Goal: Information Seeking & Learning: Learn about a topic

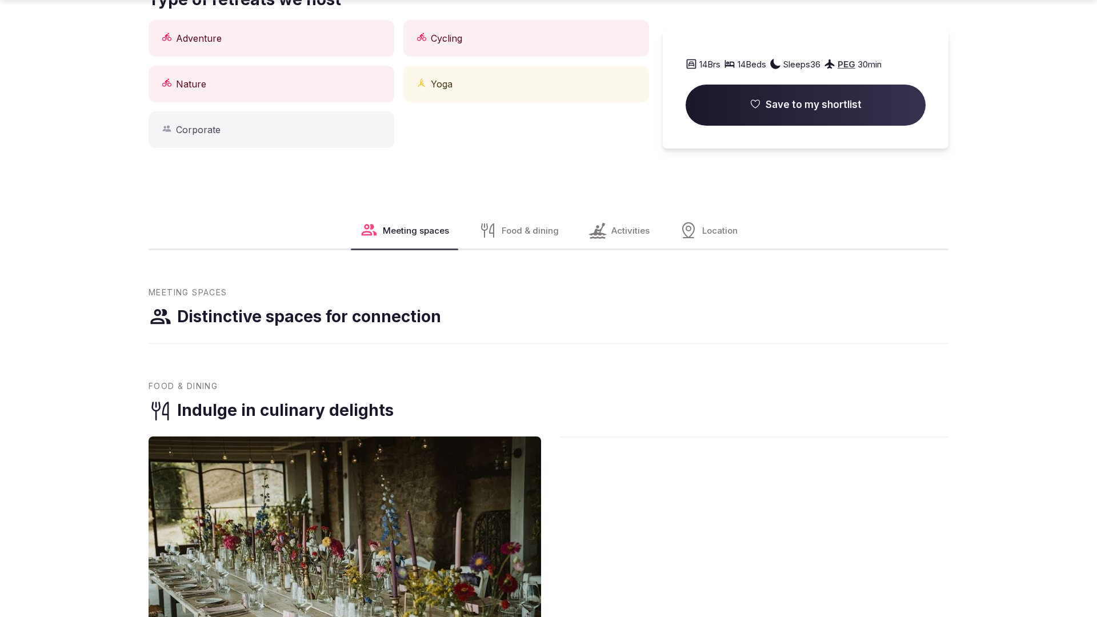
scroll to position [1152, 0]
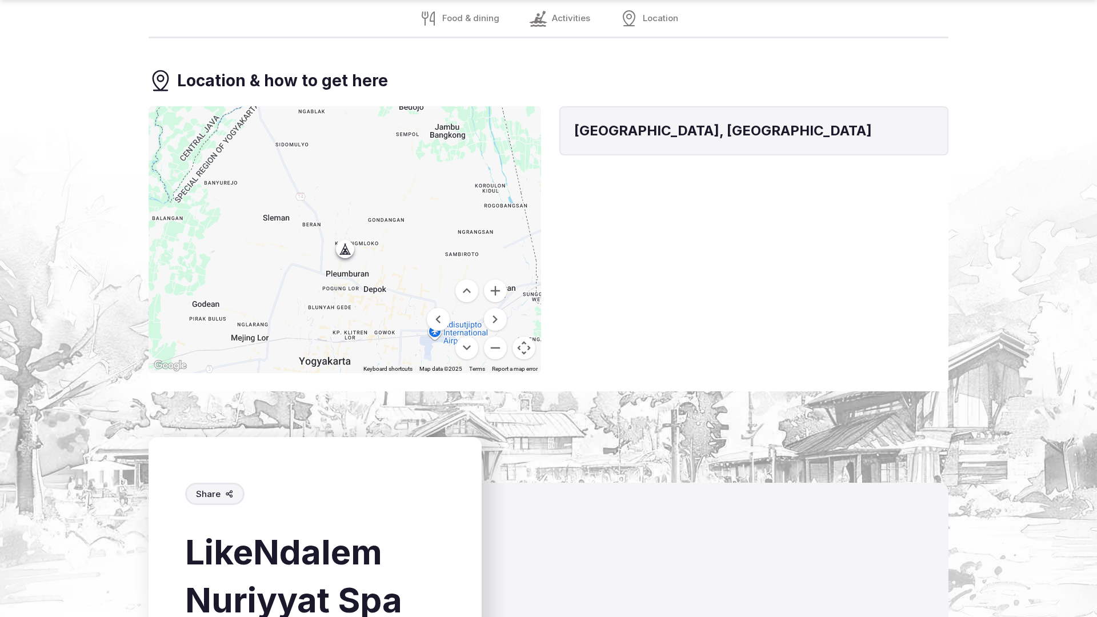
scroll to position [1706, 0]
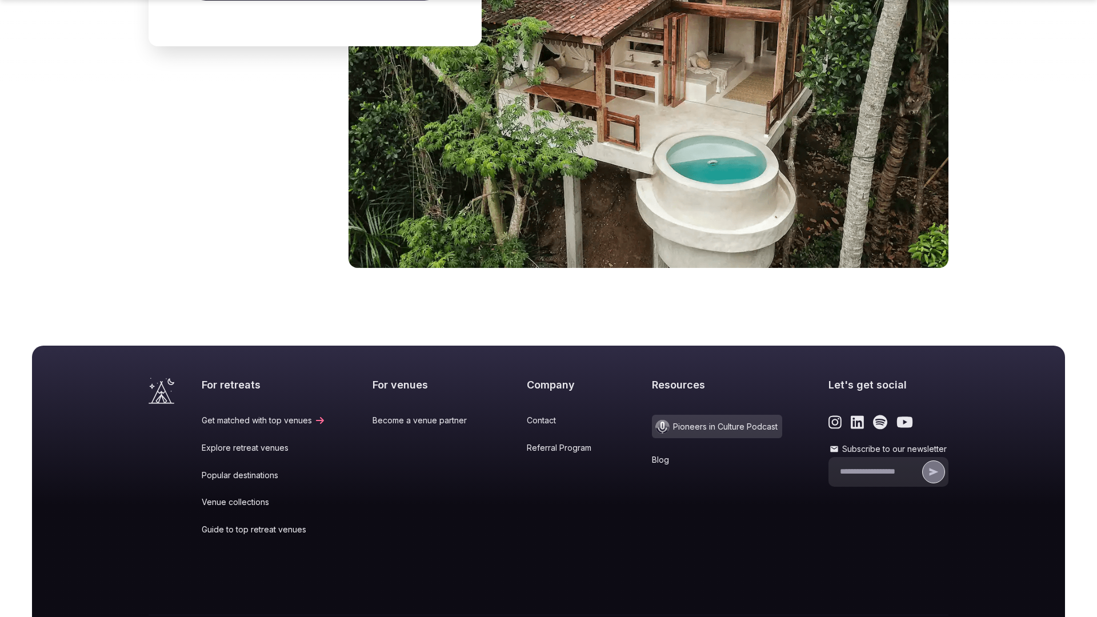
scroll to position [1746, 0]
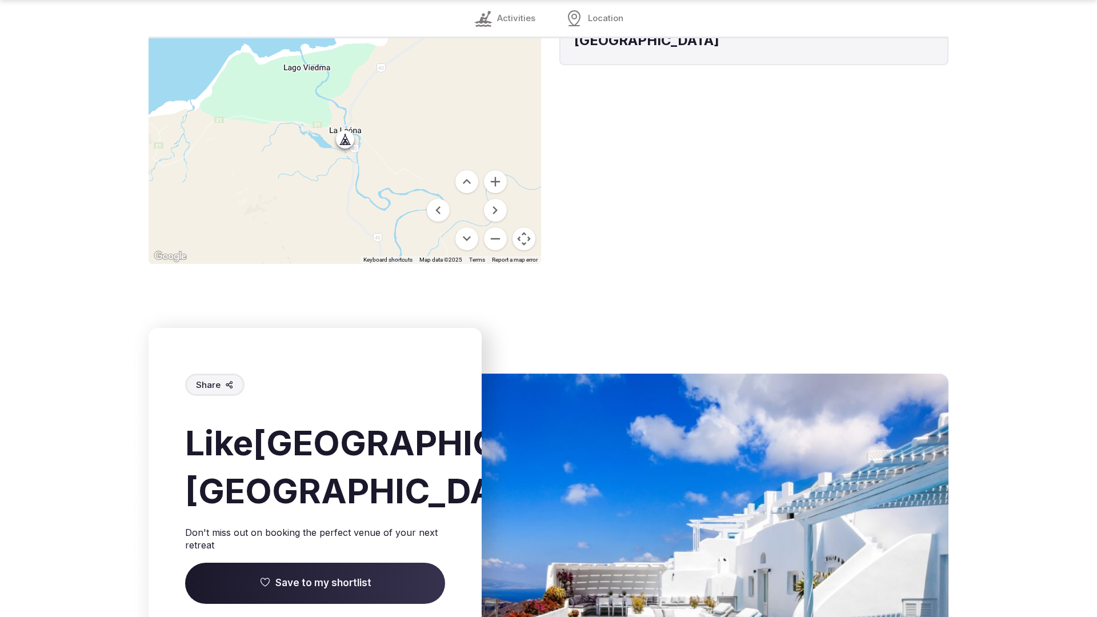
scroll to position [1690, 0]
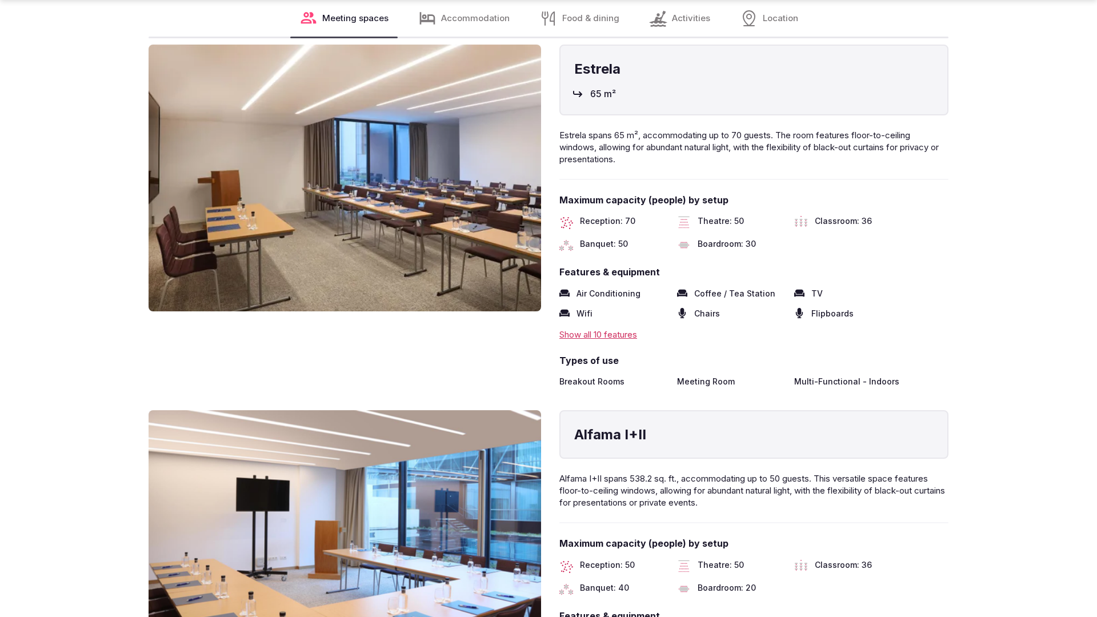
scroll to position [2299, 0]
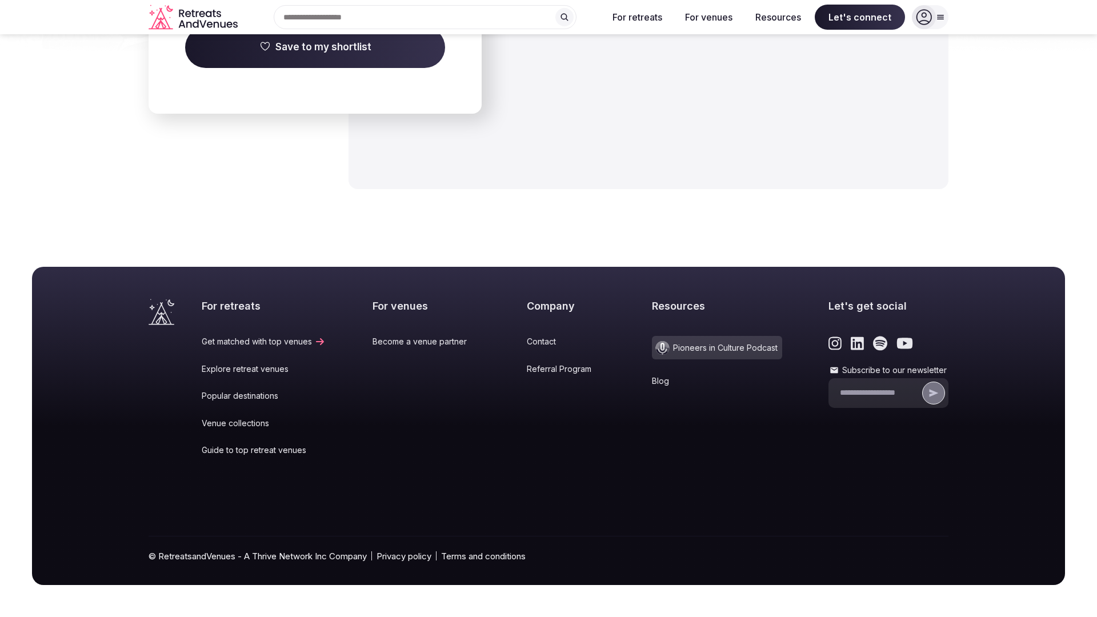
scroll to position [1816, 0]
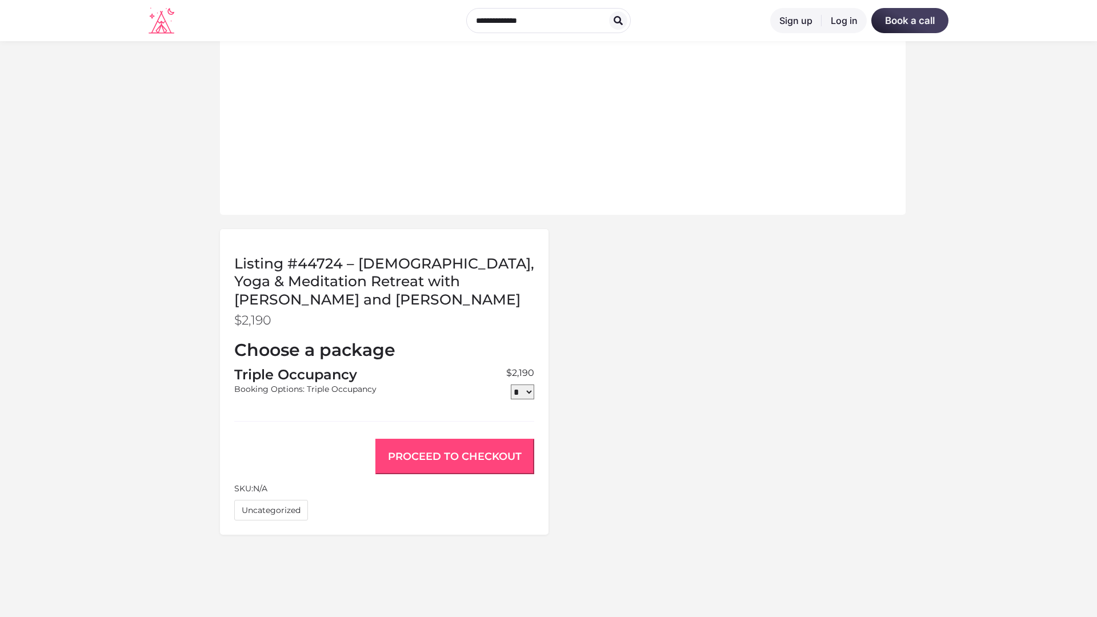
scroll to position [868, 0]
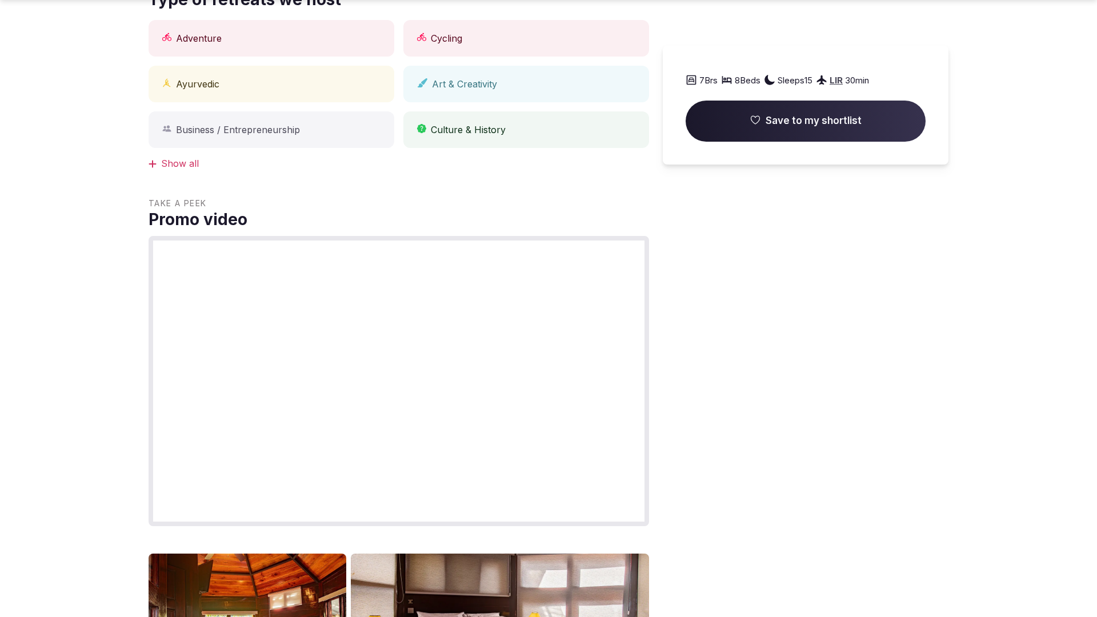
scroll to position [1152, 0]
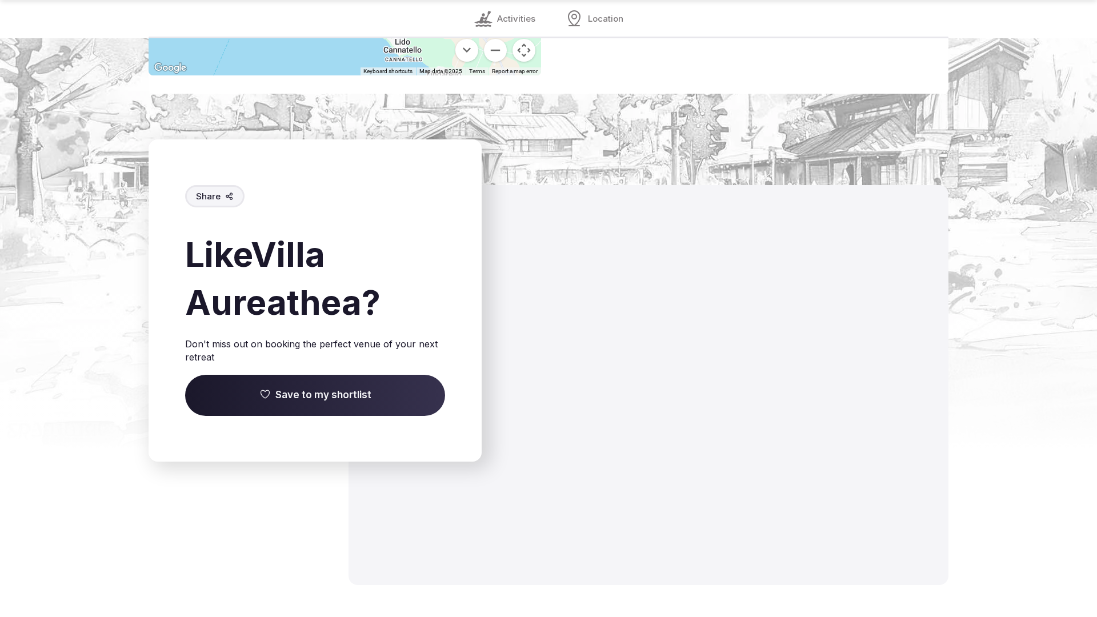
scroll to position [1510, 0]
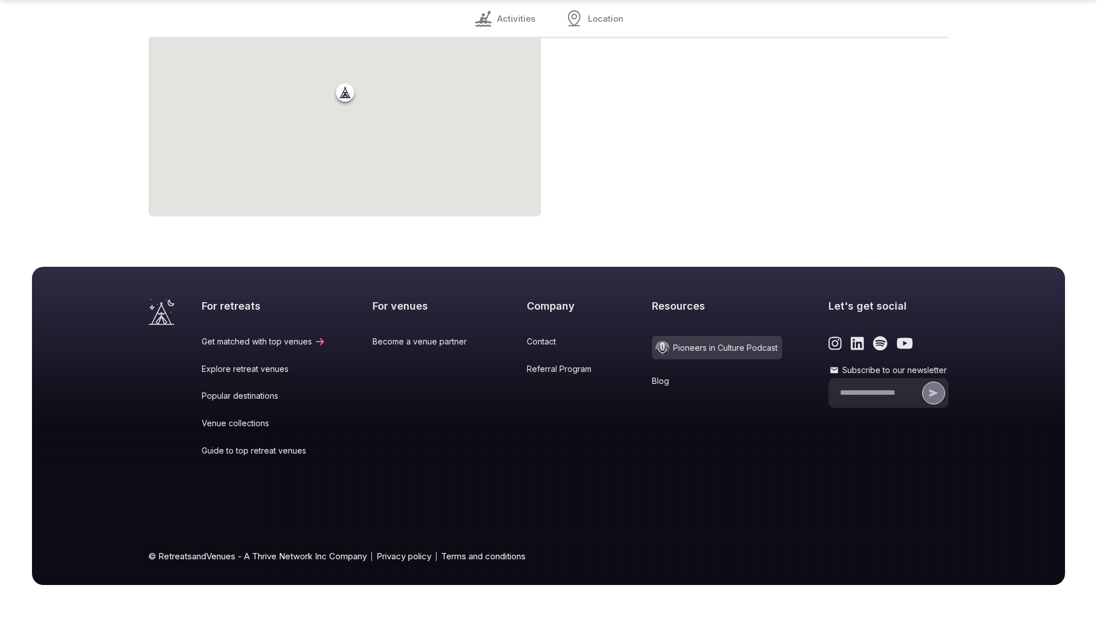
scroll to position [884, 0]
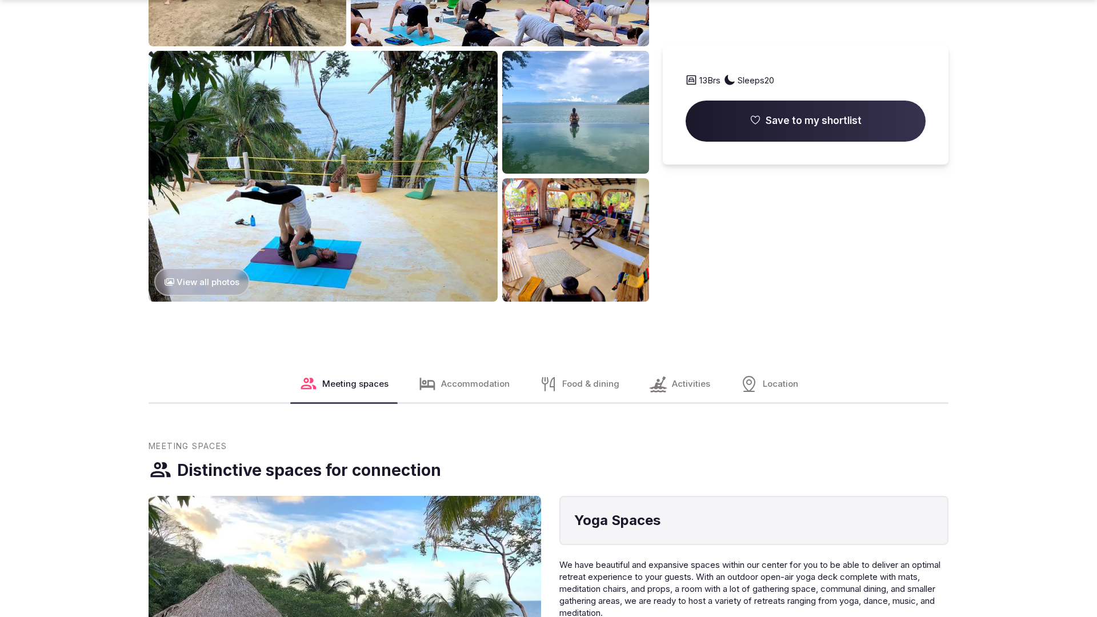
scroll to position [1745, 0]
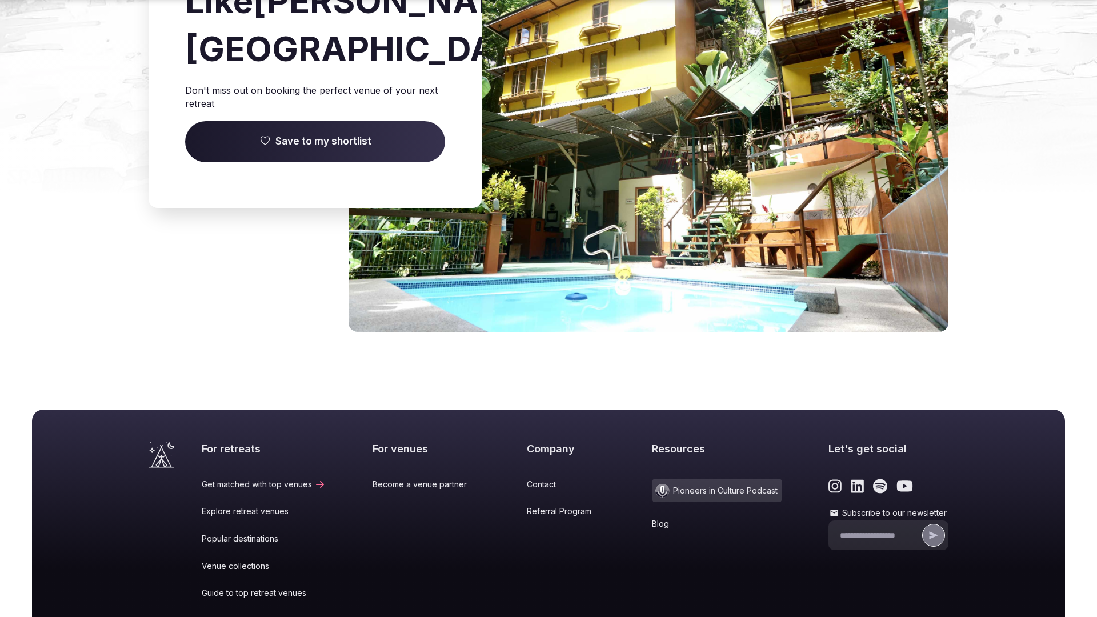
scroll to position [1816, 0]
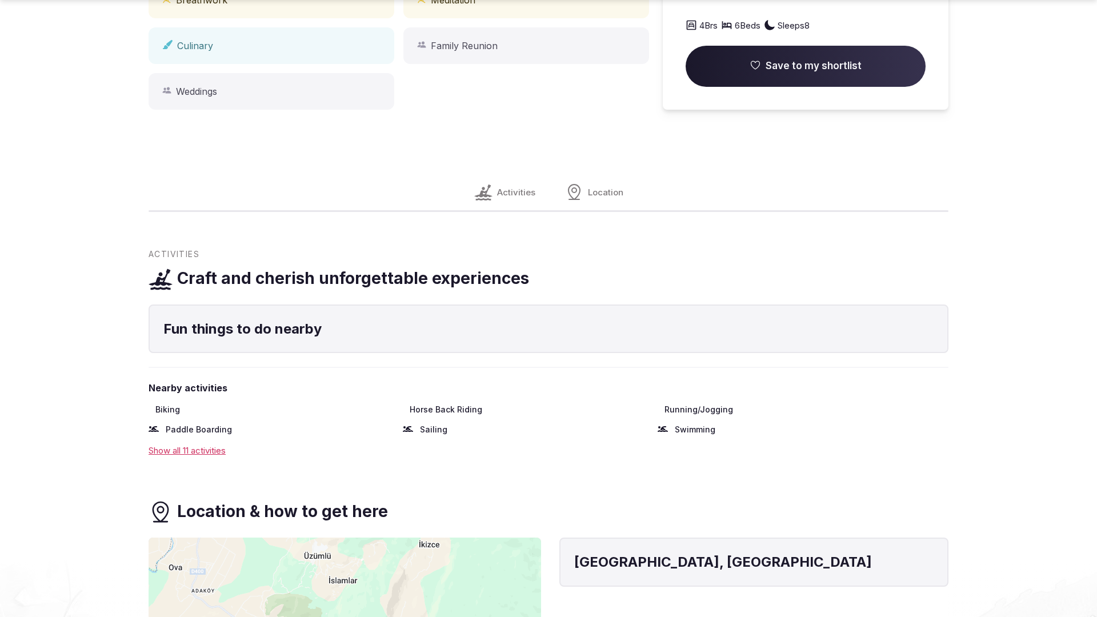
scroll to position [1152, 0]
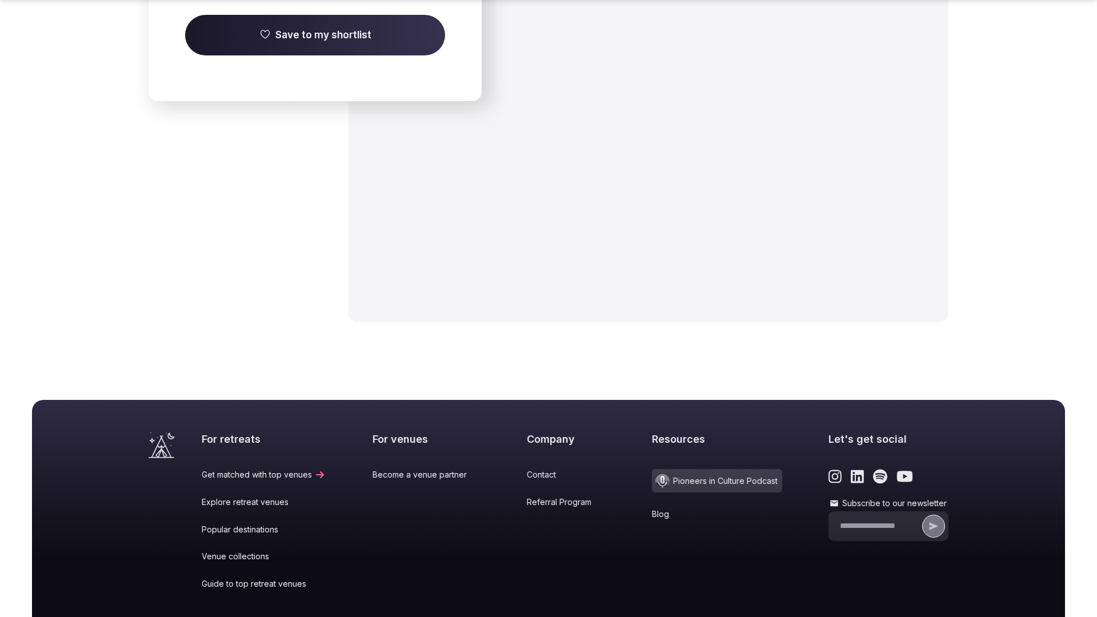
scroll to position [1840, 0]
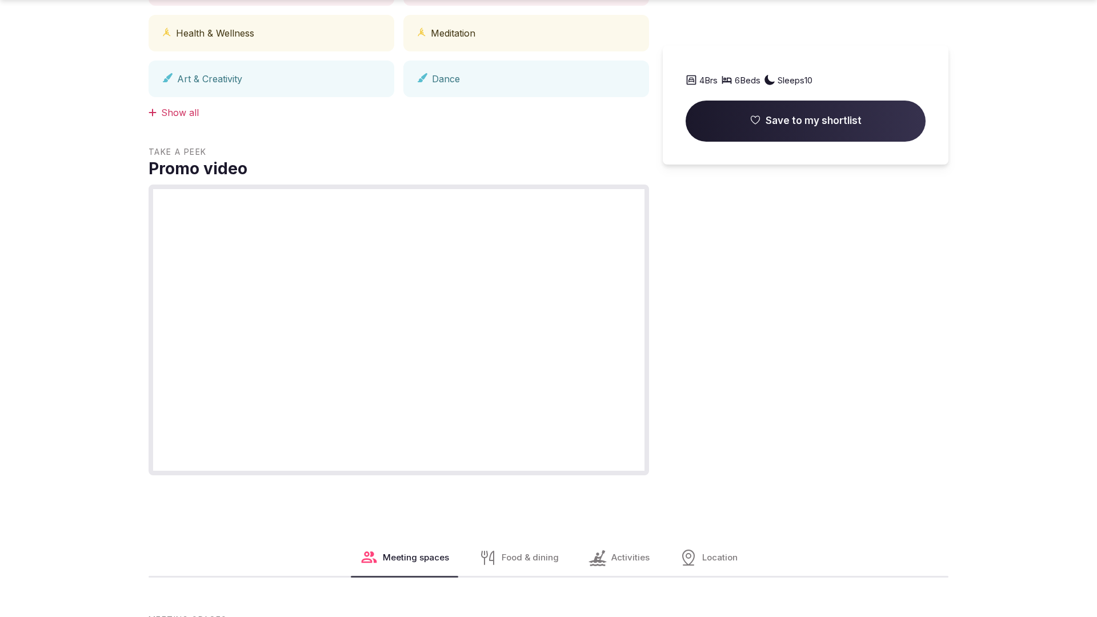
scroll to position [1152, 0]
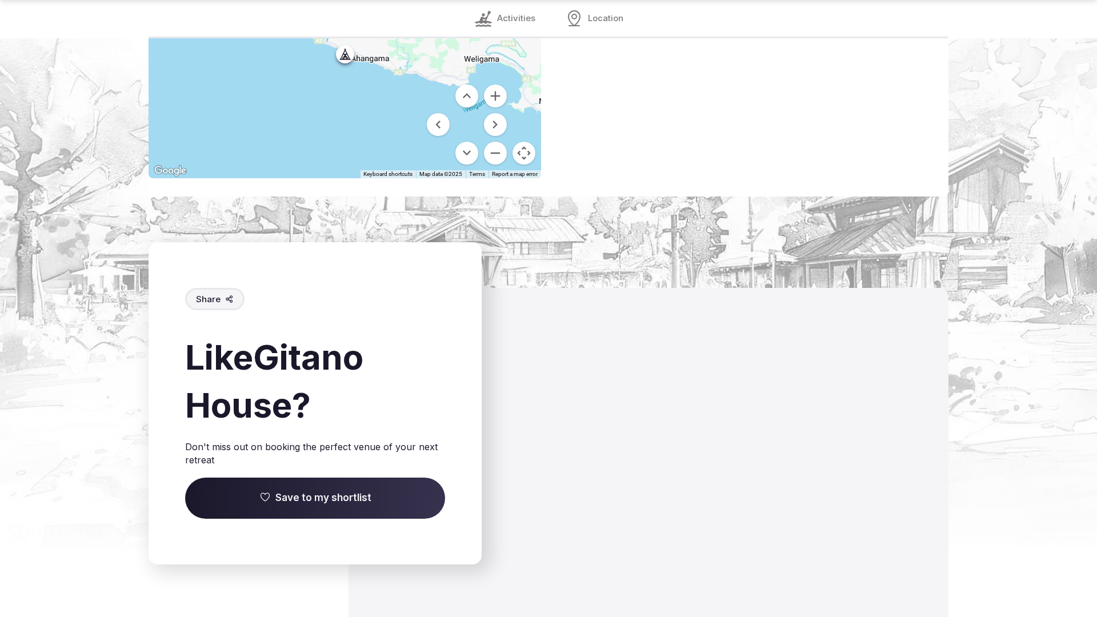
scroll to position [1652, 0]
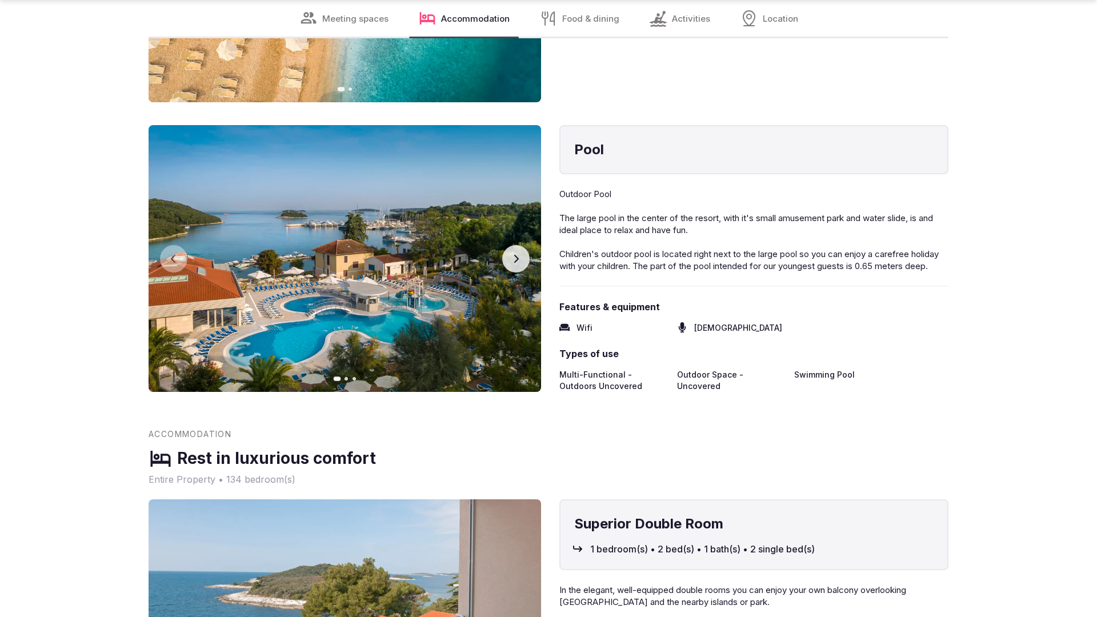
scroll to position [2258, 0]
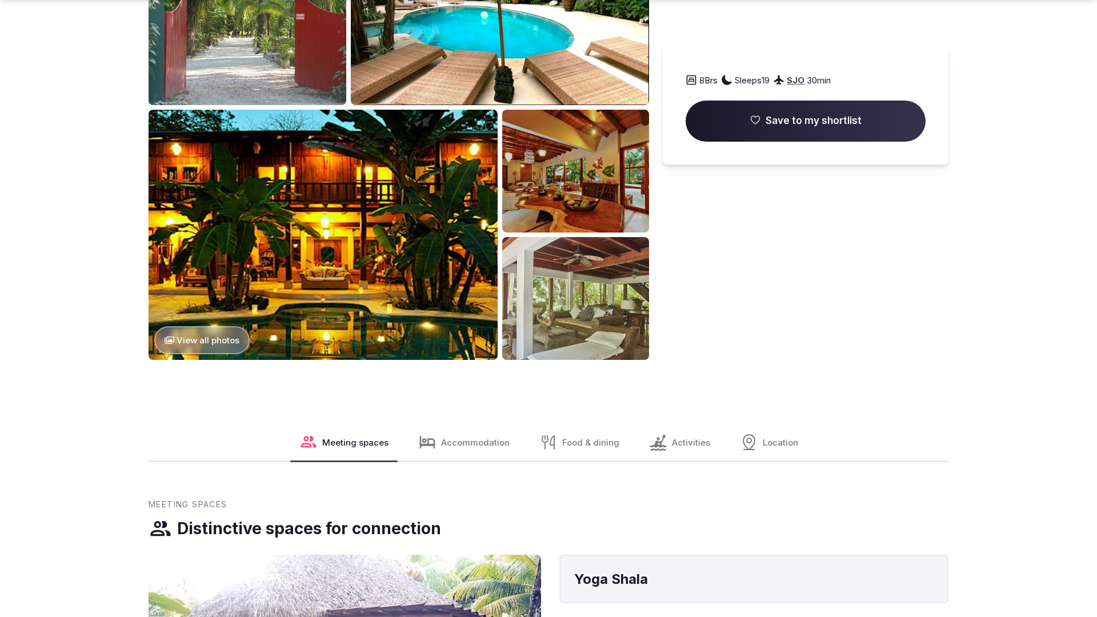
scroll to position [1745, 0]
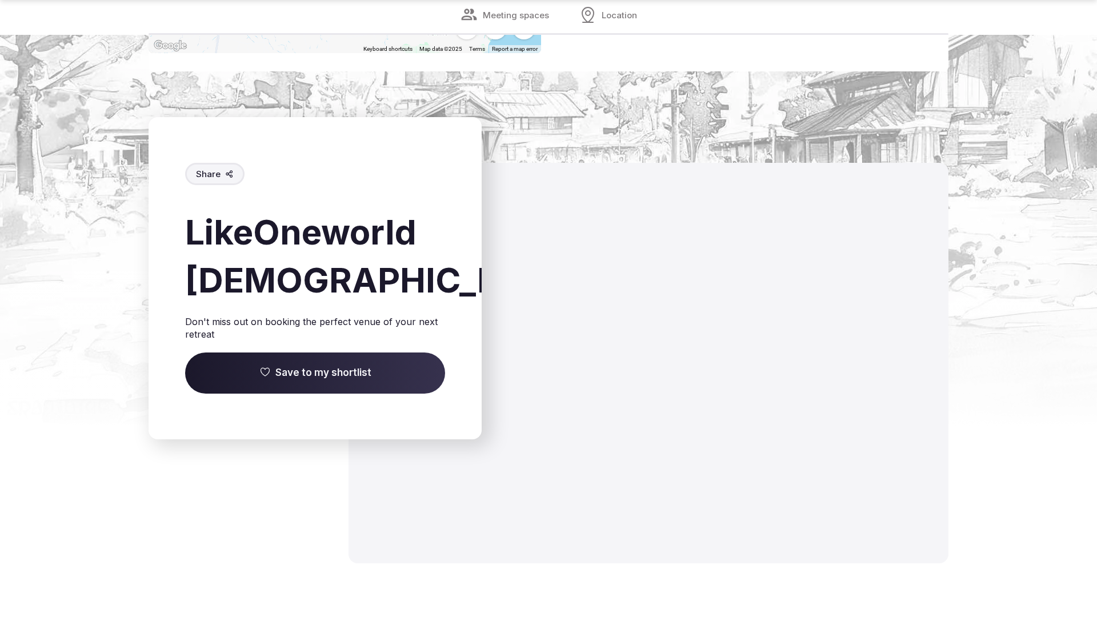
scroll to position [1526, 0]
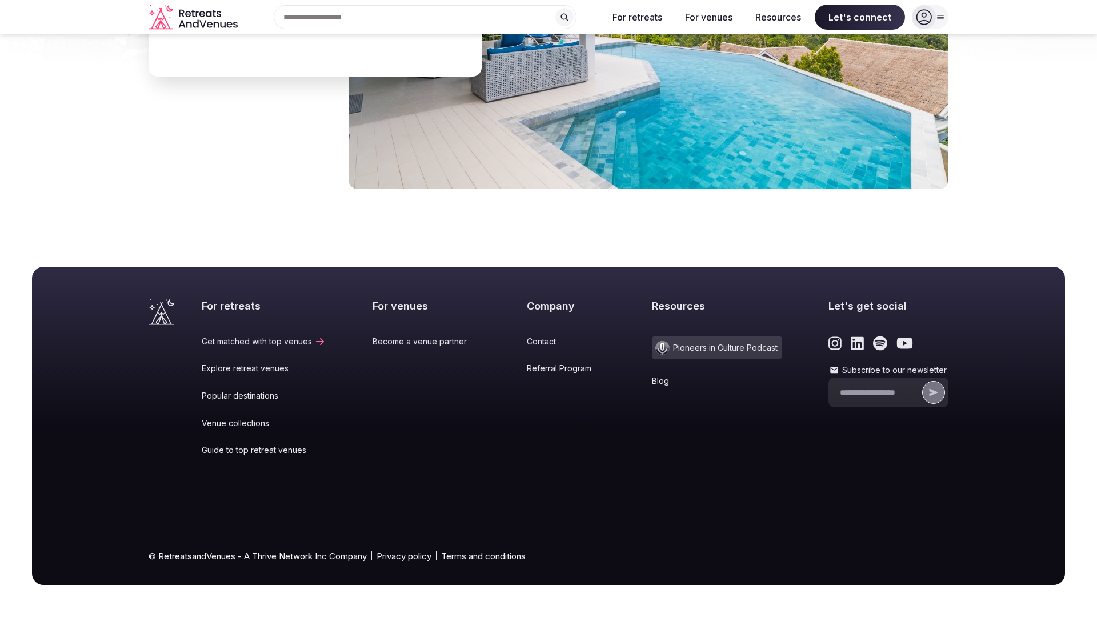
scroll to position [2079, 0]
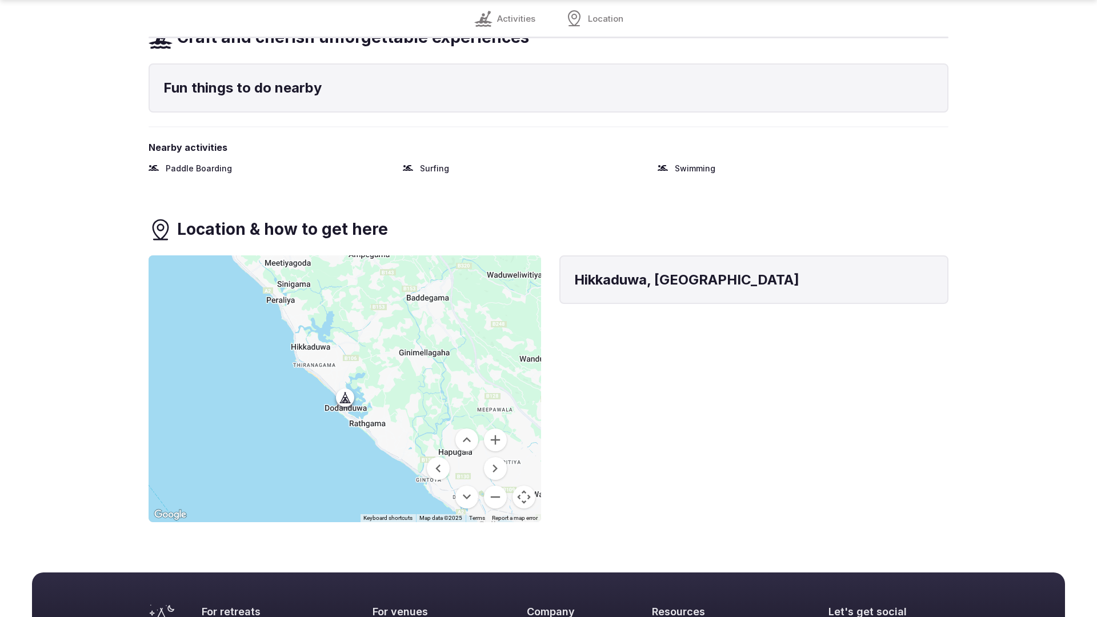
scroll to position [851, 0]
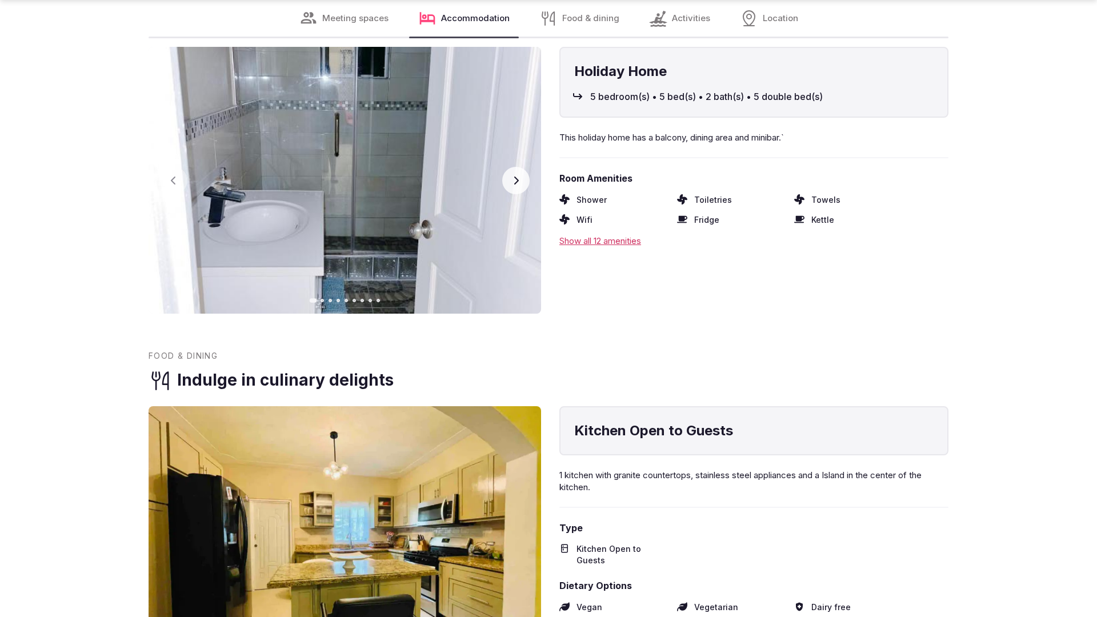
scroll to position [2299, 0]
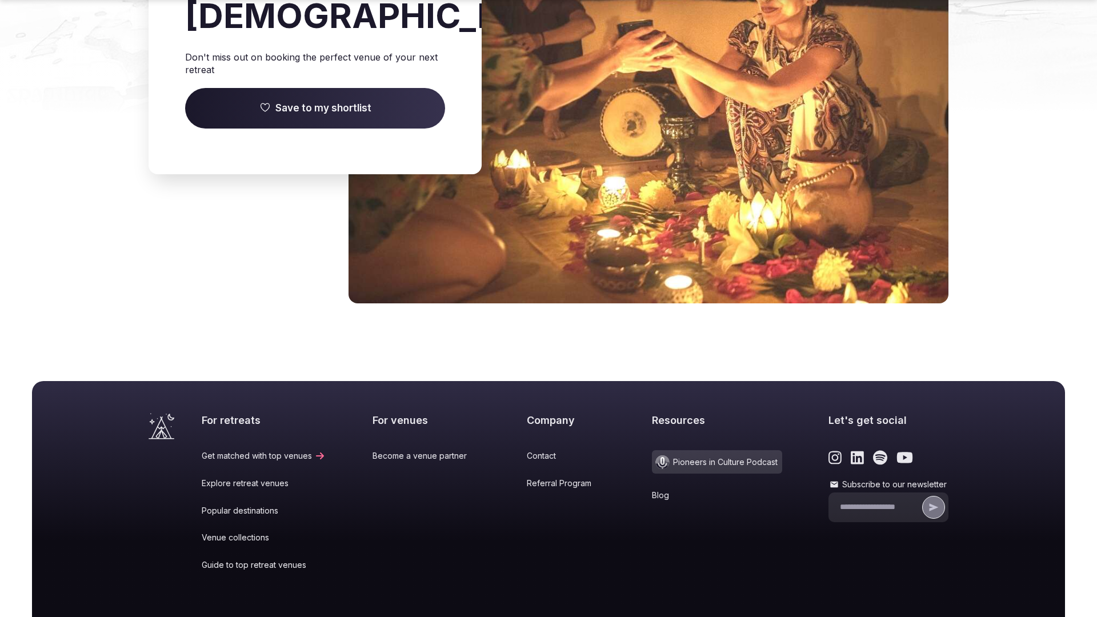
scroll to position [1772, 0]
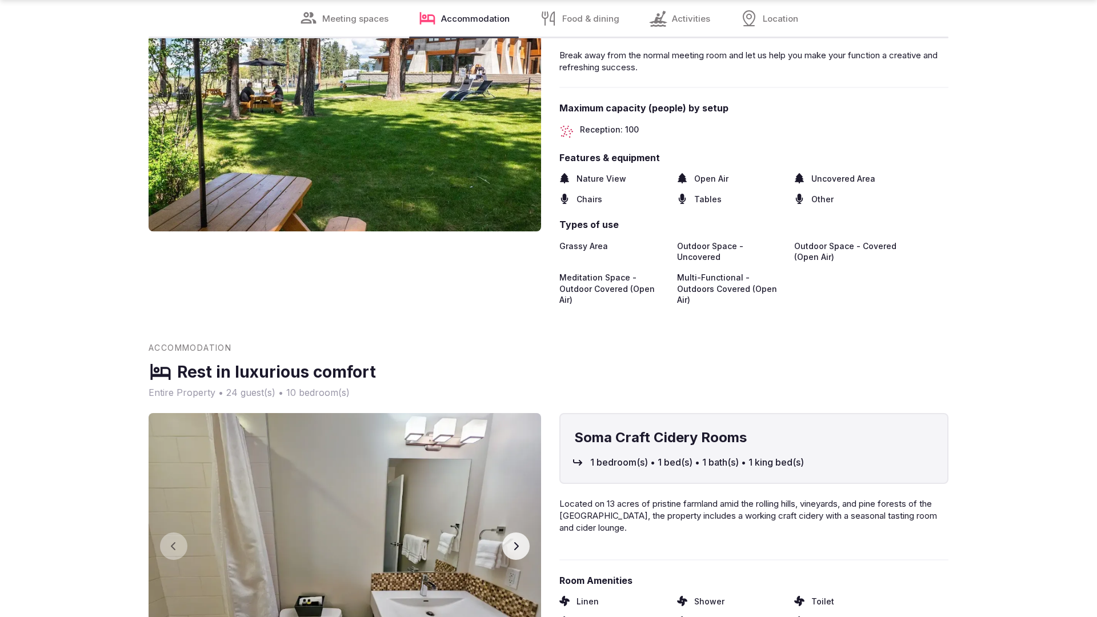
scroll to position [2299, 0]
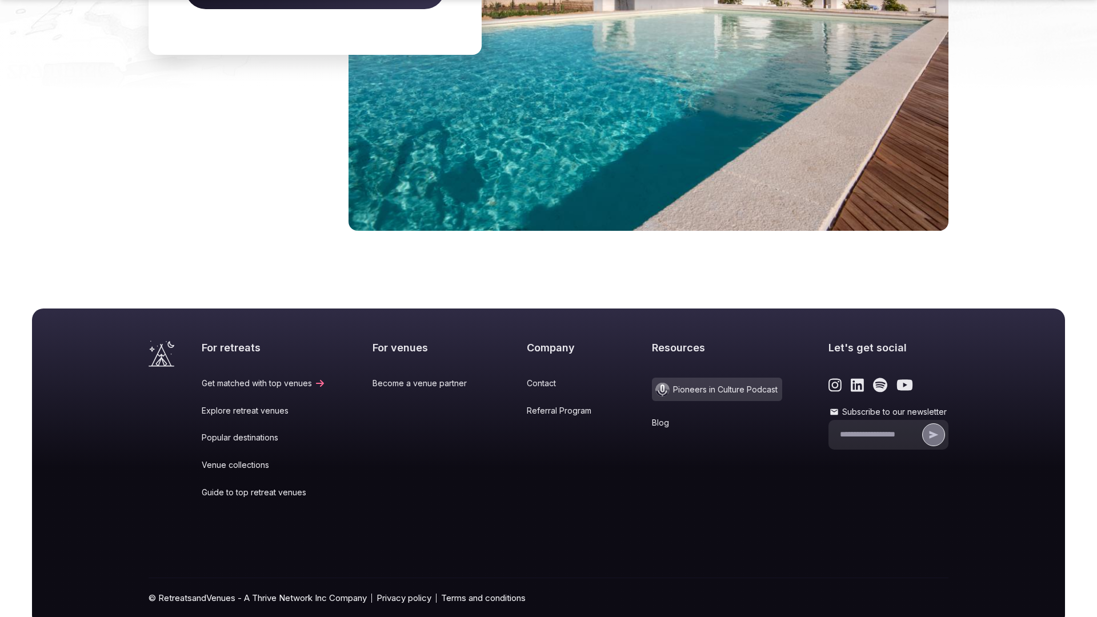
scroll to position [1748, 0]
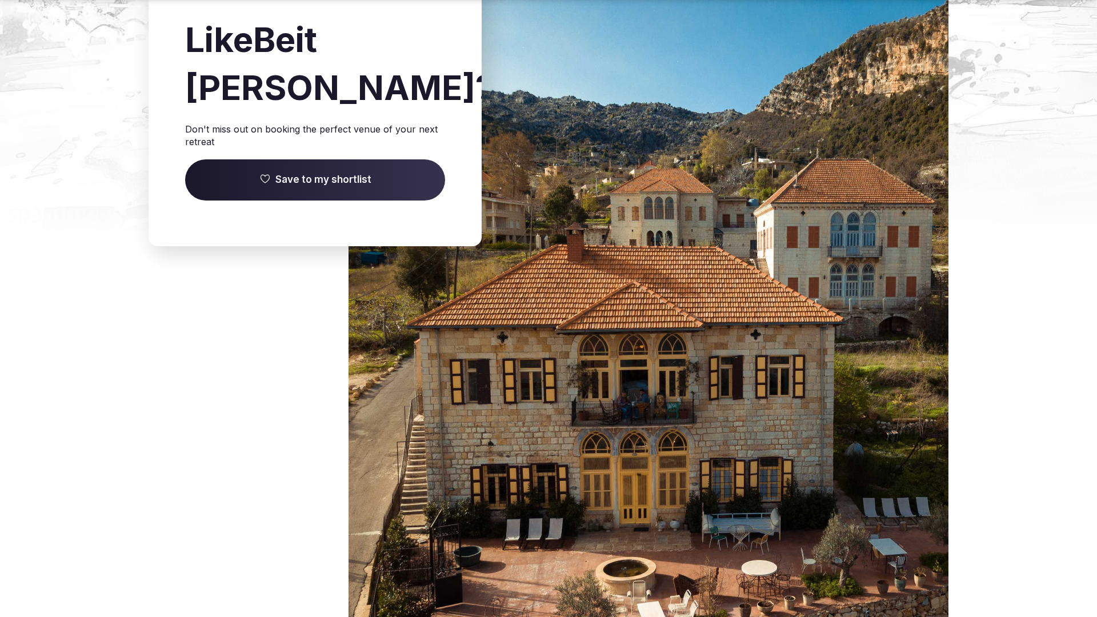
scroll to position [1681, 0]
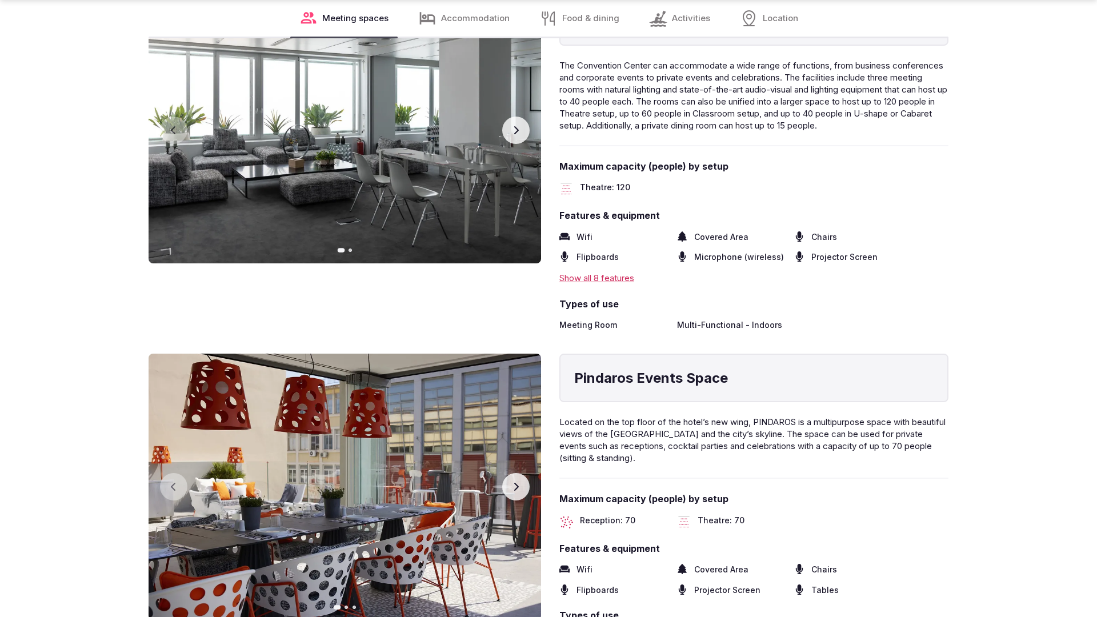
scroll to position [2298, 0]
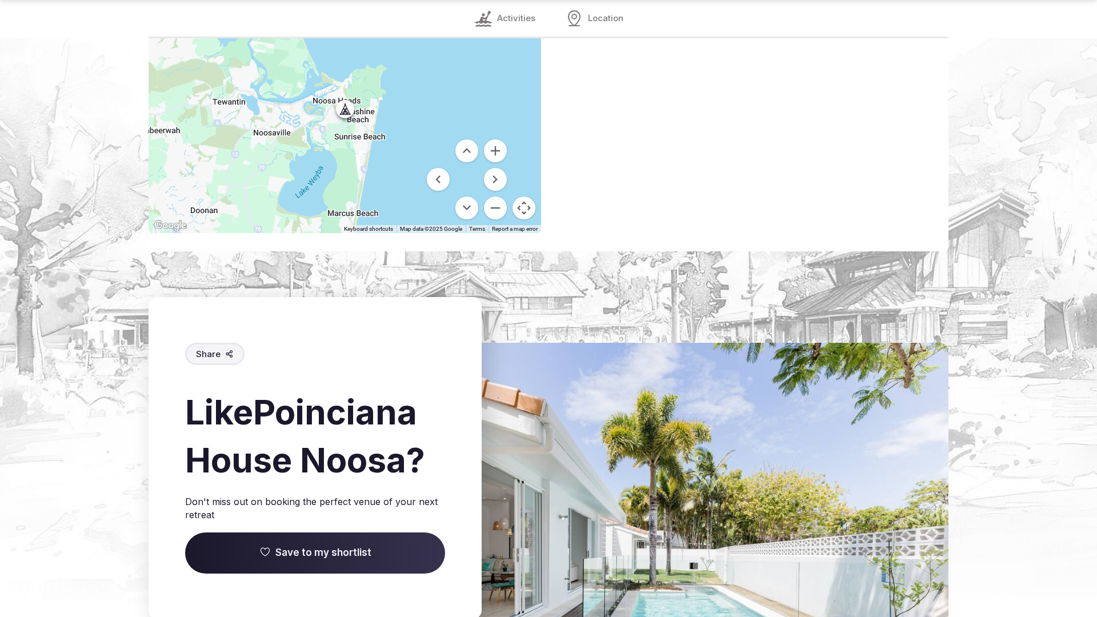
scroll to position [1693, 0]
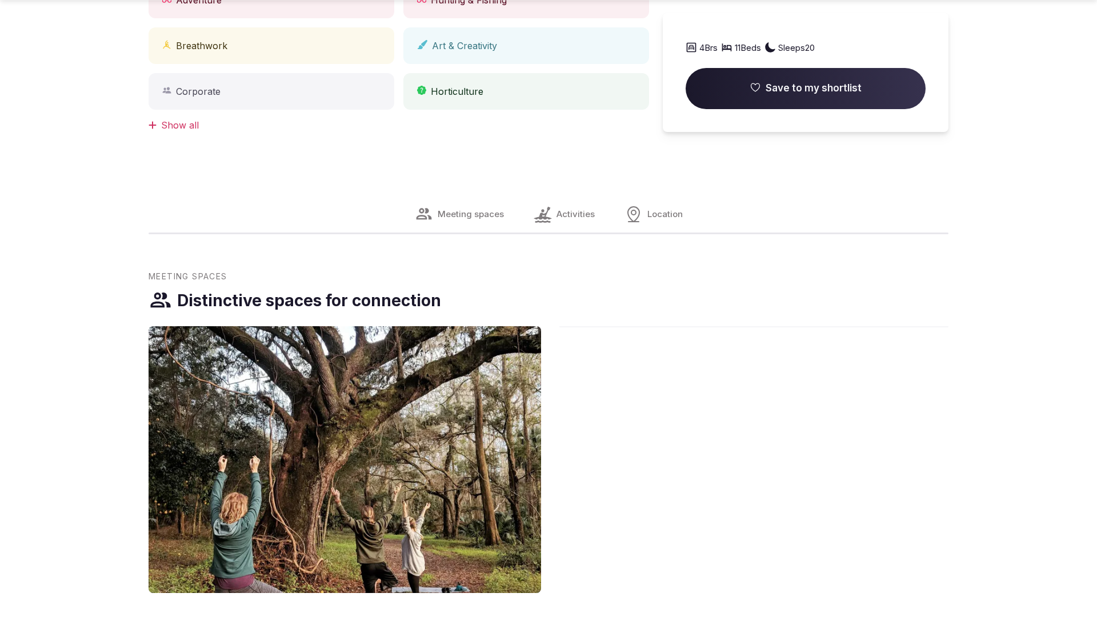
scroll to position [1152, 0]
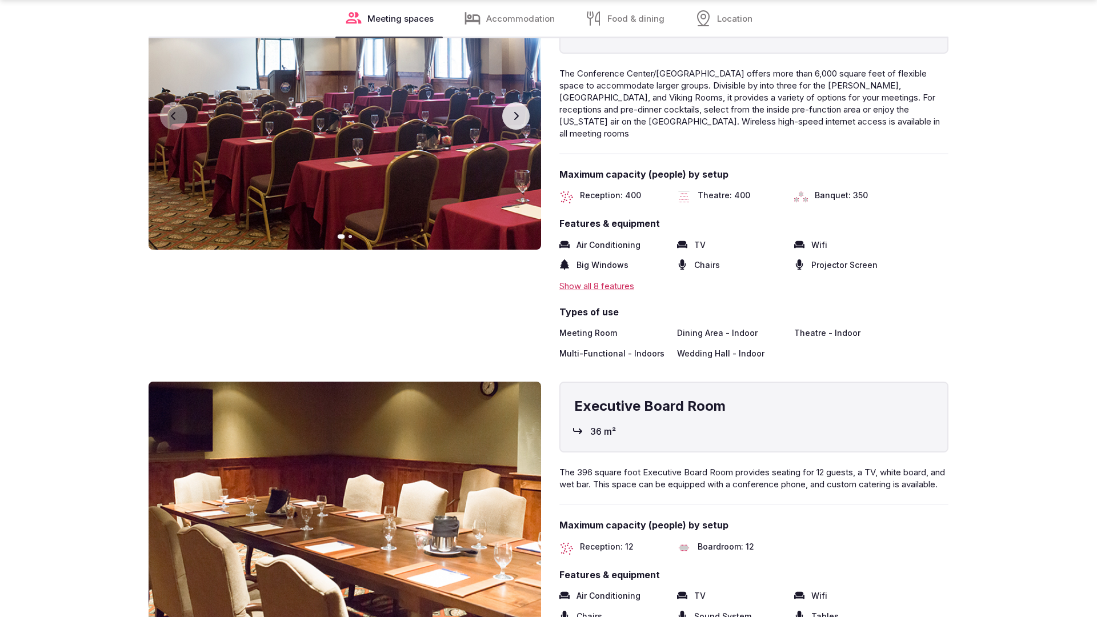
scroll to position [2299, 0]
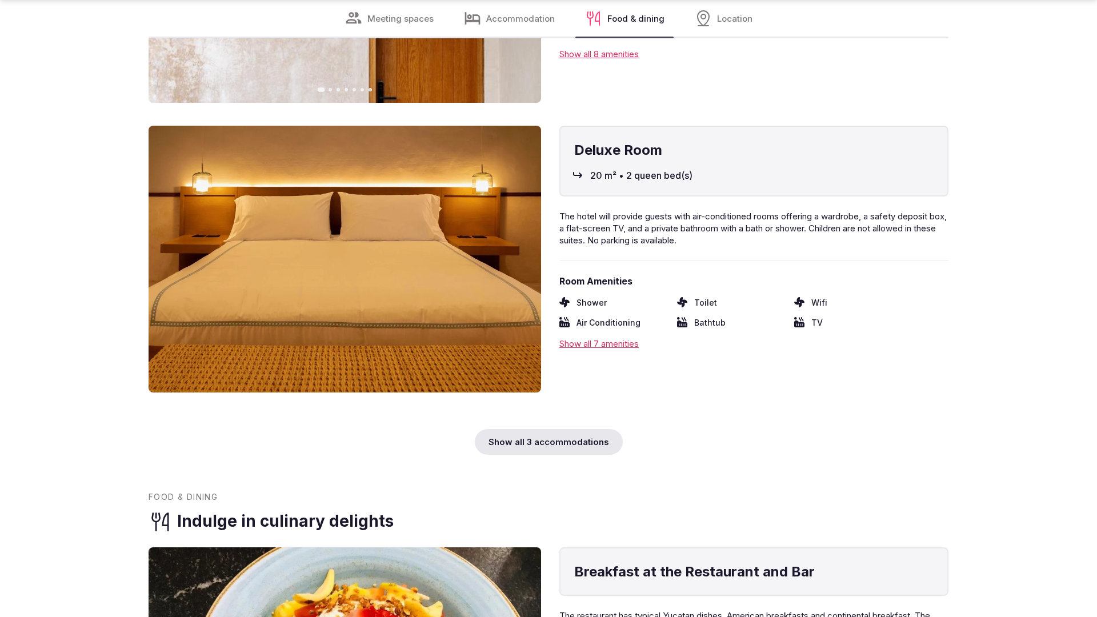
scroll to position [2299, 0]
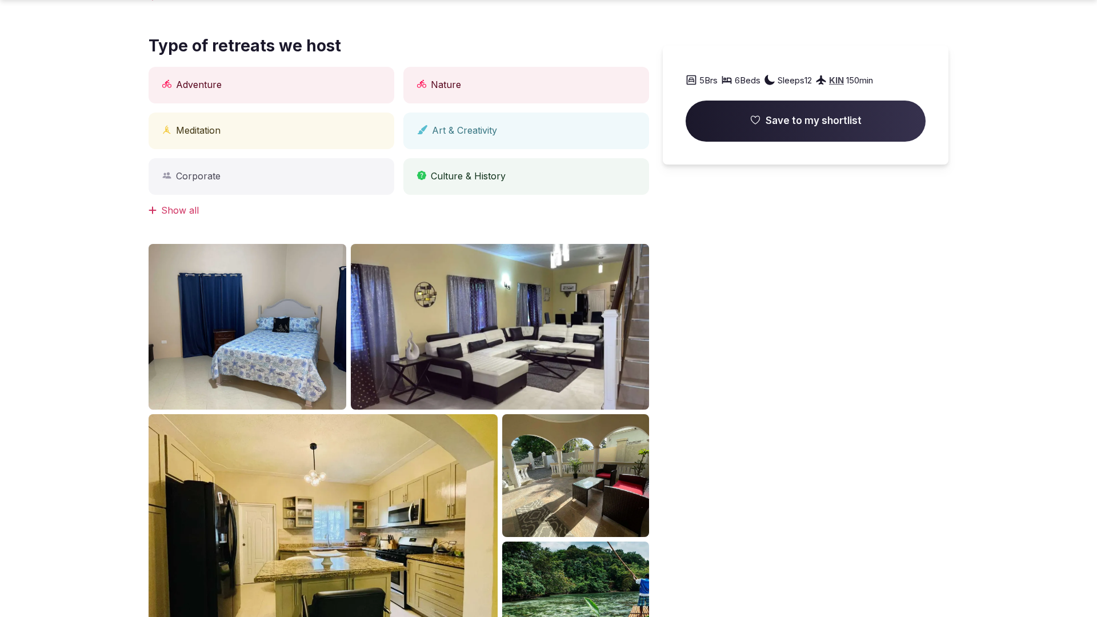
scroll to position [1152, 0]
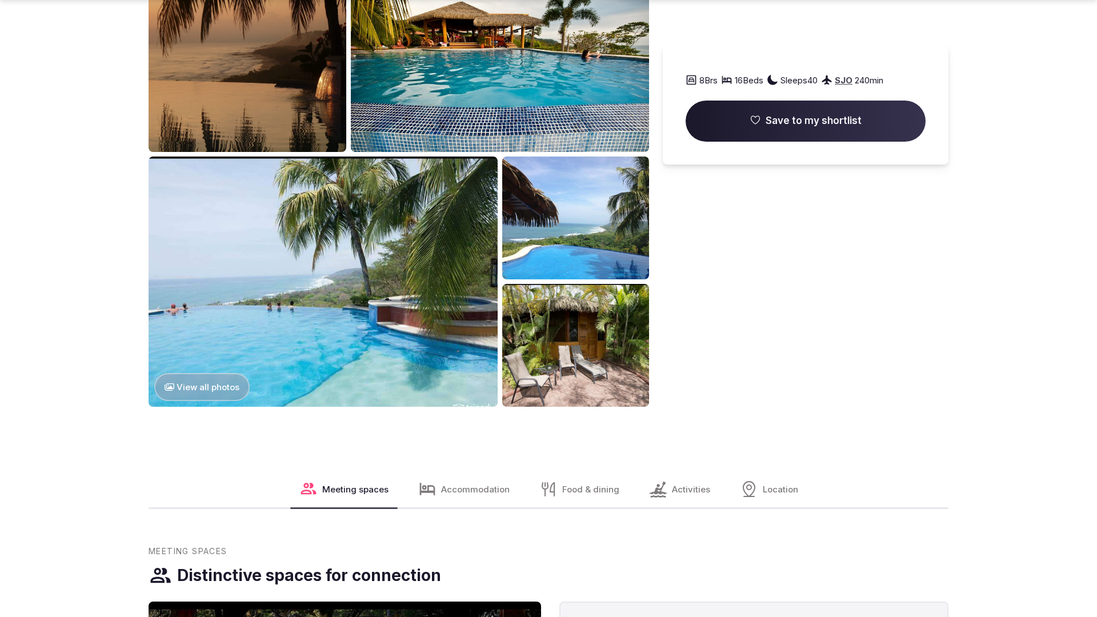
scroll to position [1745, 0]
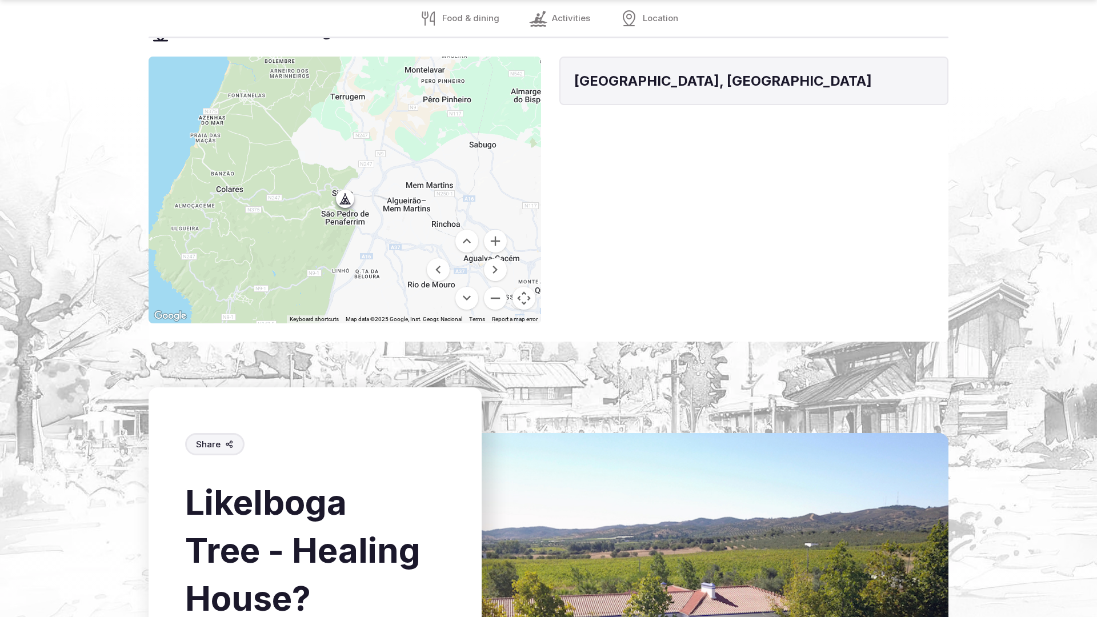
scroll to position [1672, 0]
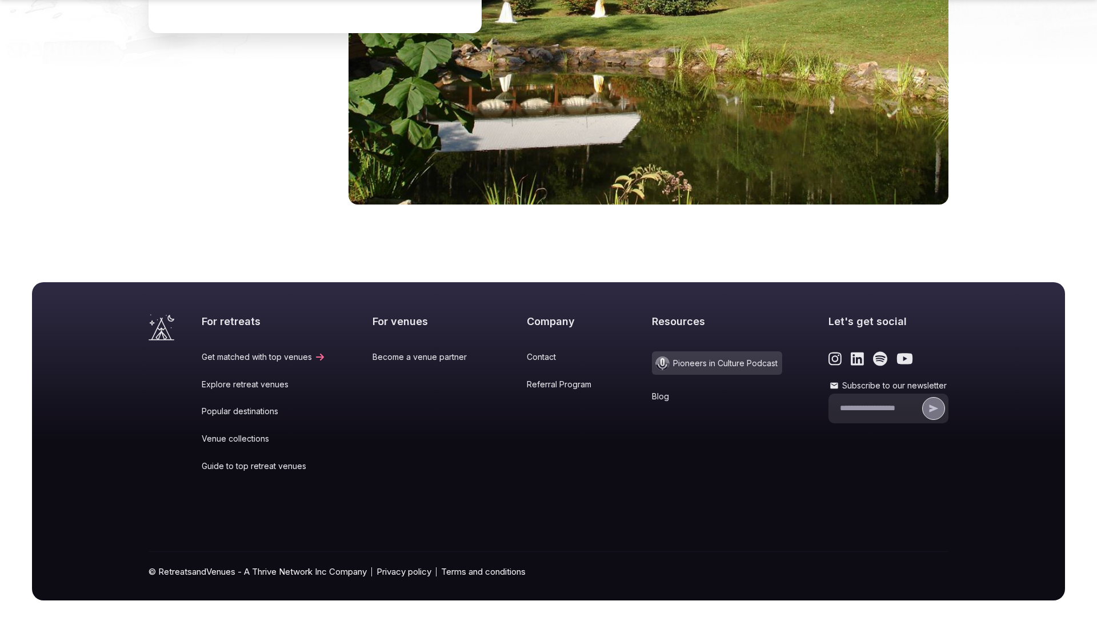
scroll to position [1722, 0]
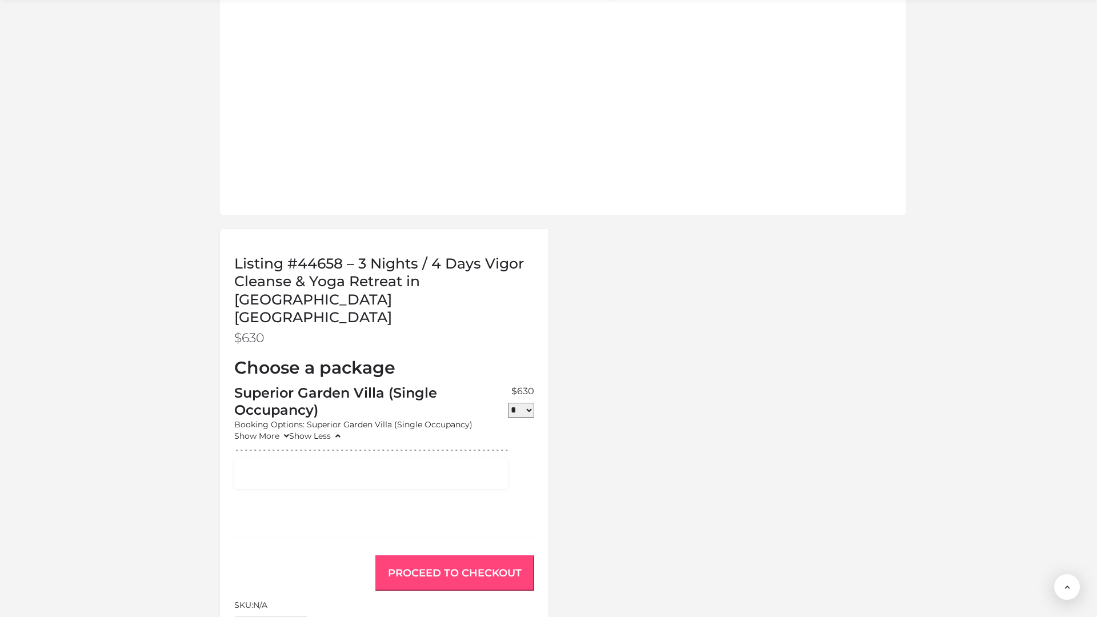
scroll to position [967, 0]
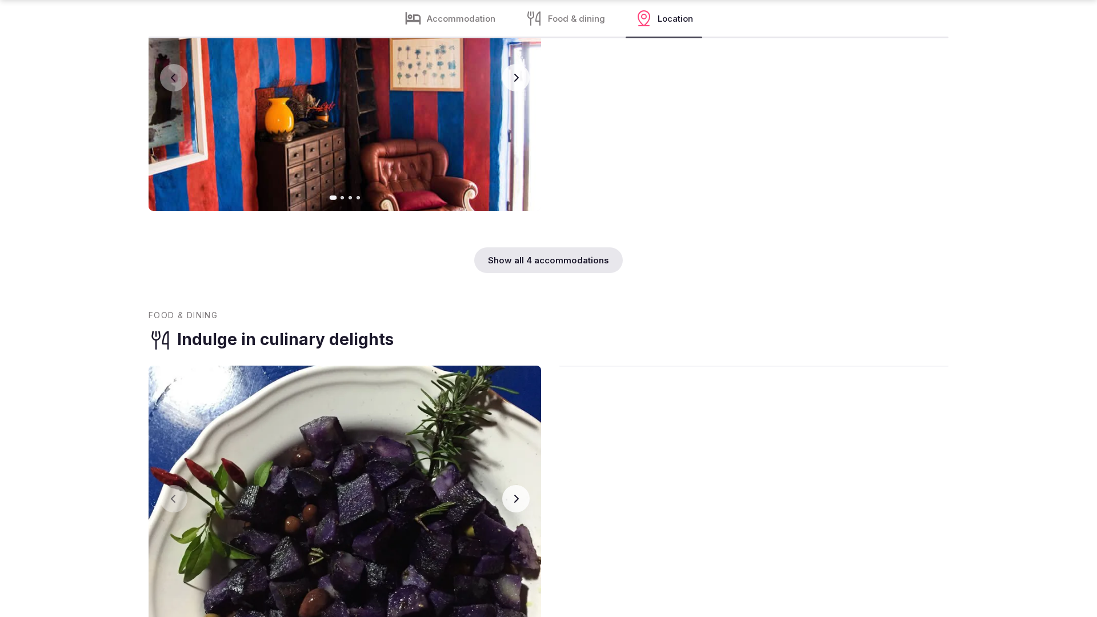
scroll to position [2299, 0]
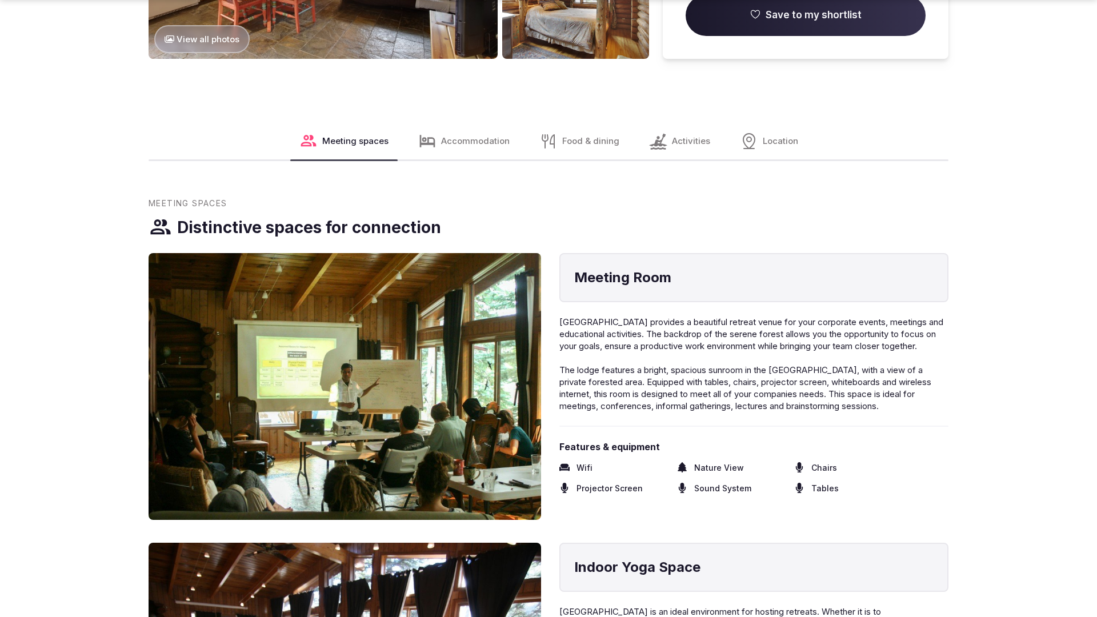
scroll to position [1711, 0]
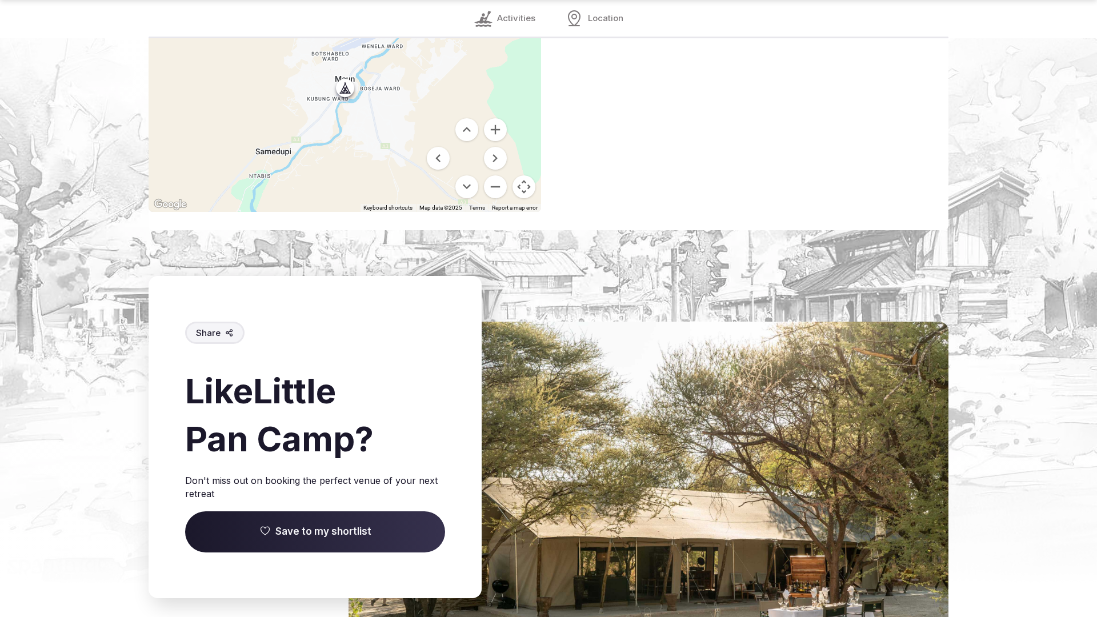
scroll to position [1685, 0]
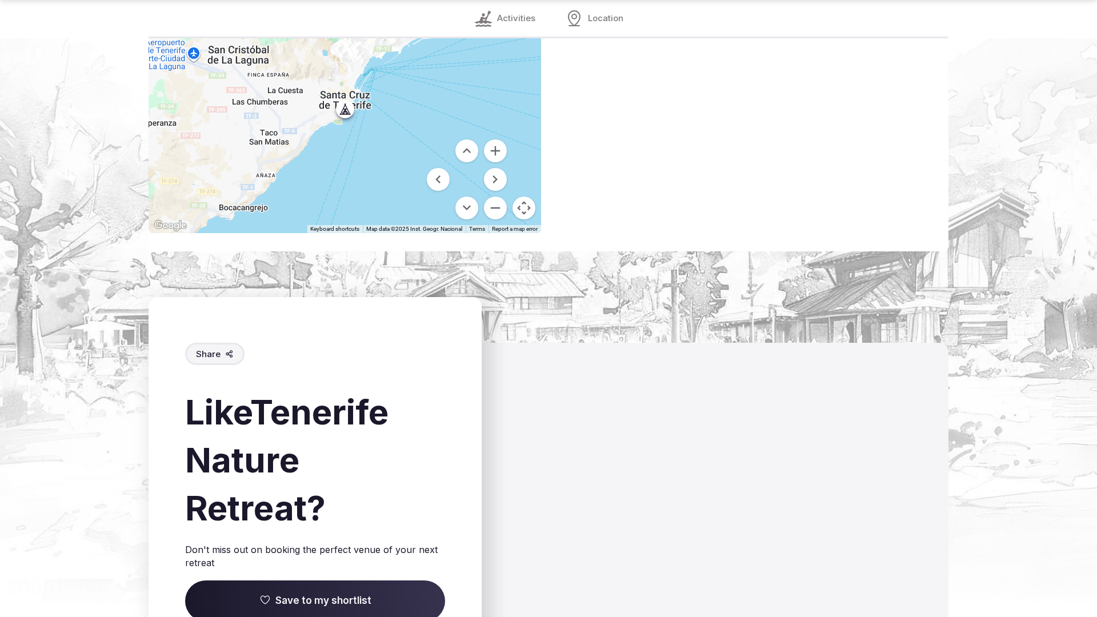
scroll to position [2049, 0]
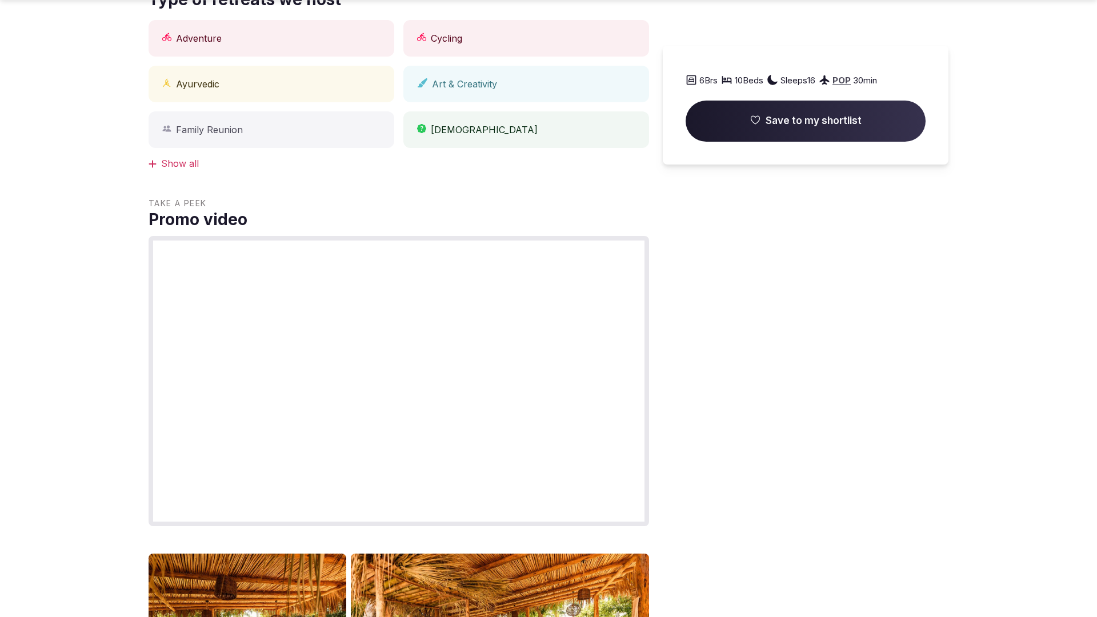
scroll to position [1742, 0]
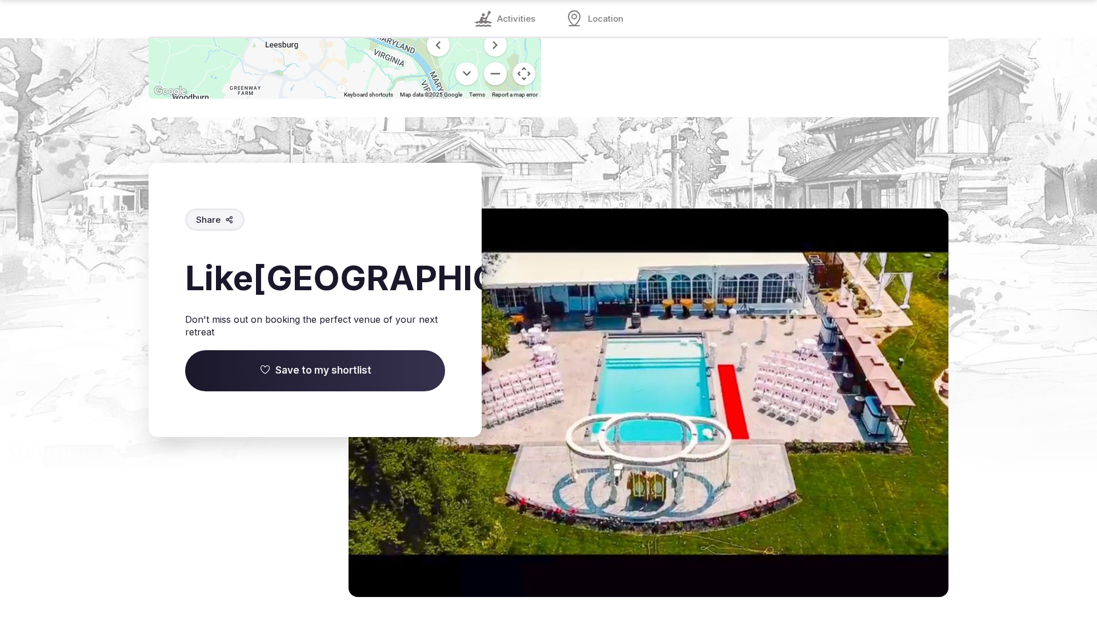
scroll to position [1560, 0]
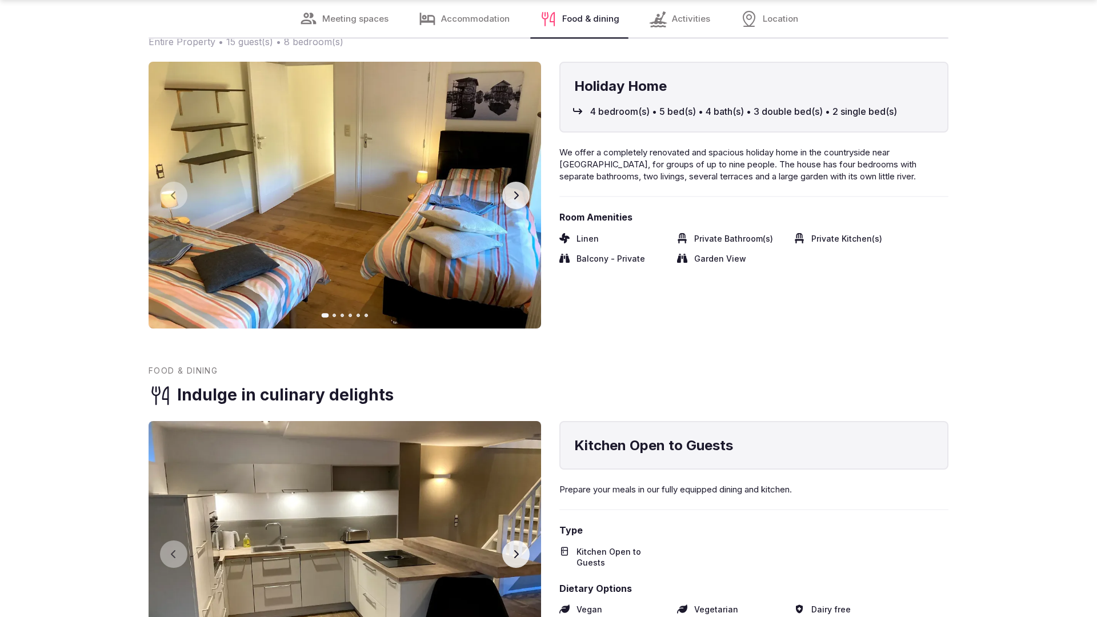
scroll to position [2299, 0]
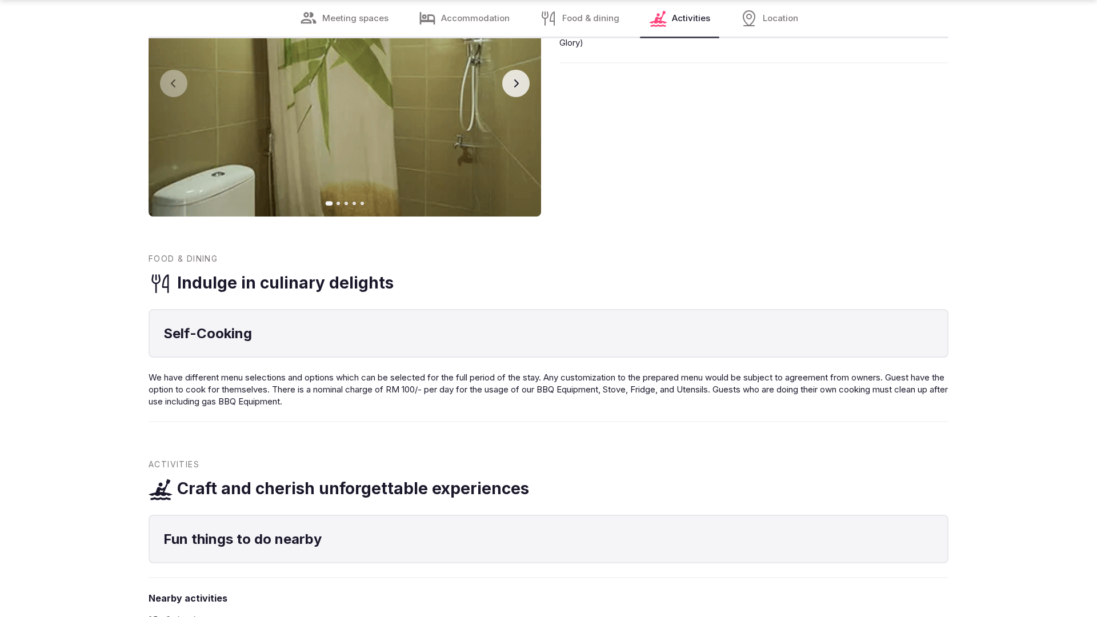
scroll to position [1706, 0]
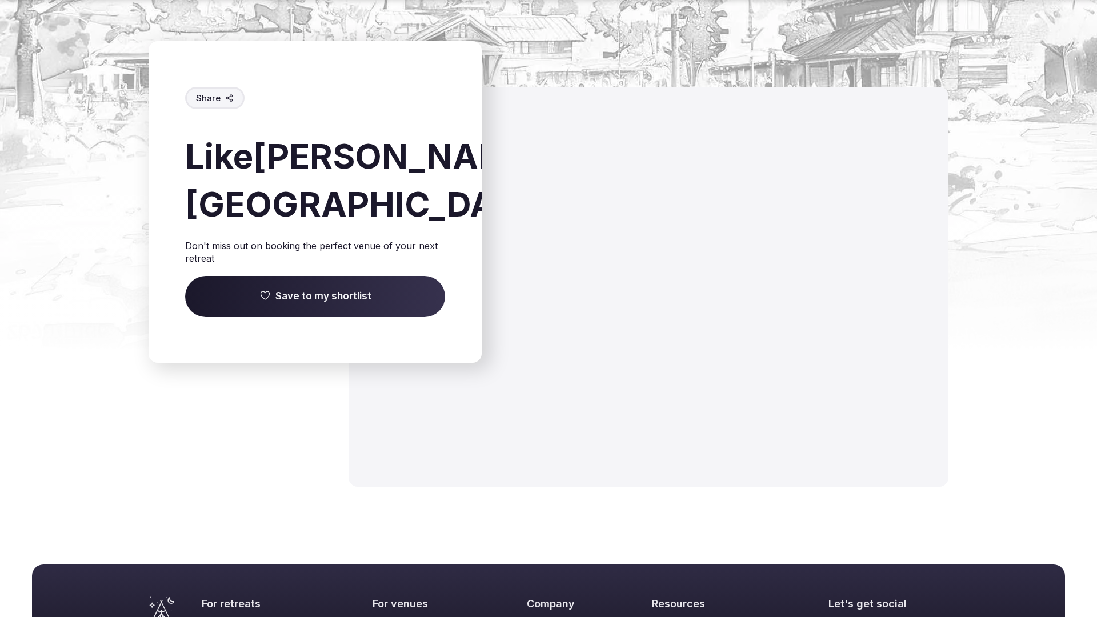
scroll to position [1403, 0]
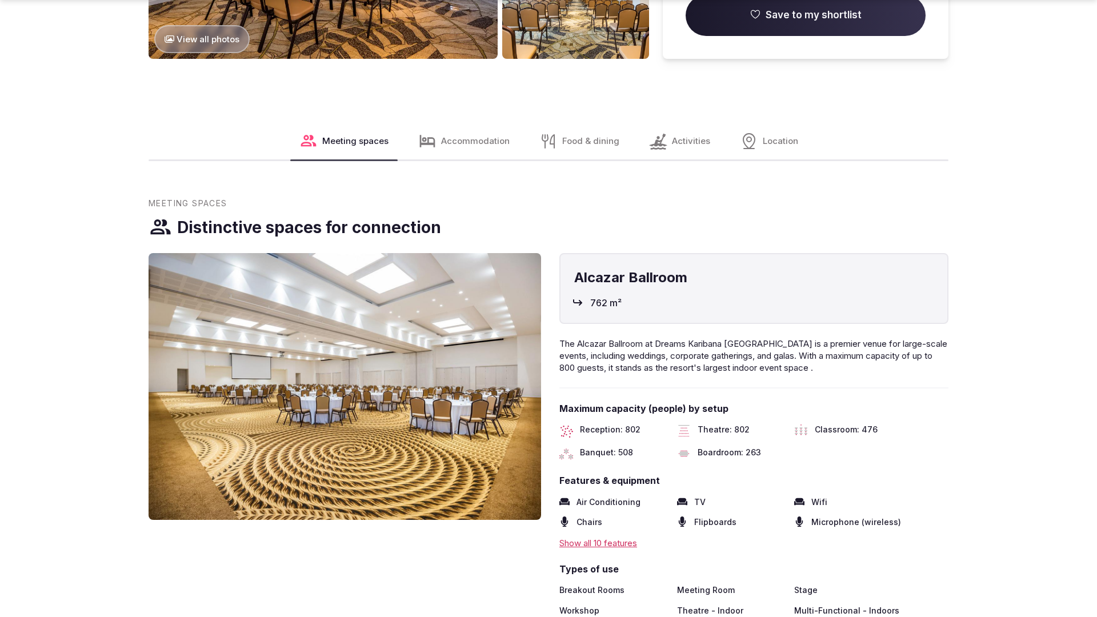
scroll to position [1745, 0]
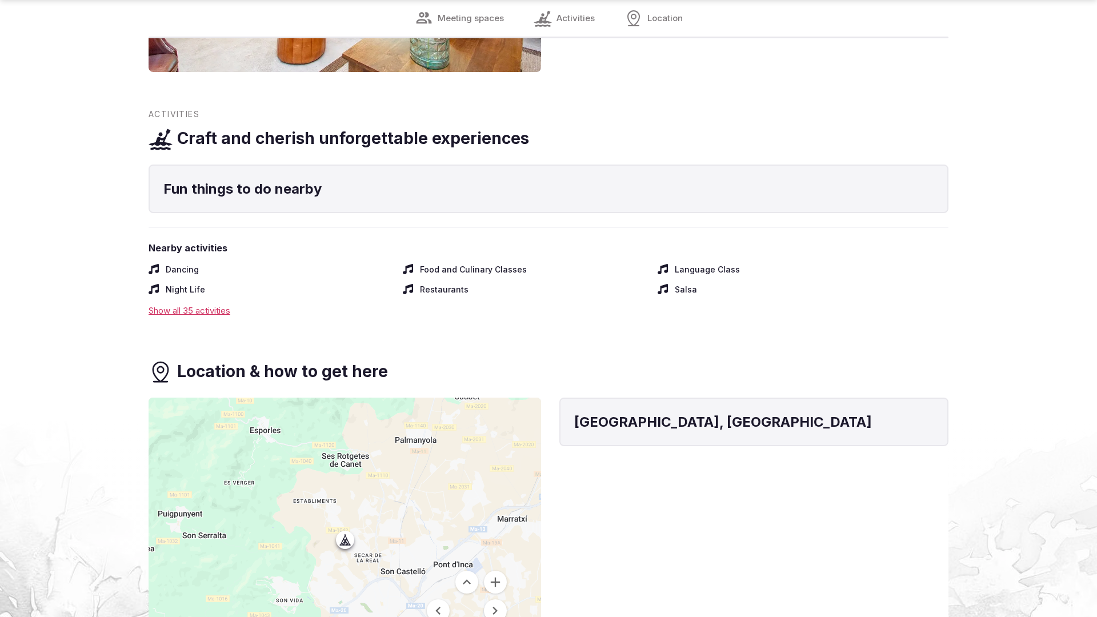
scroll to position [1706, 0]
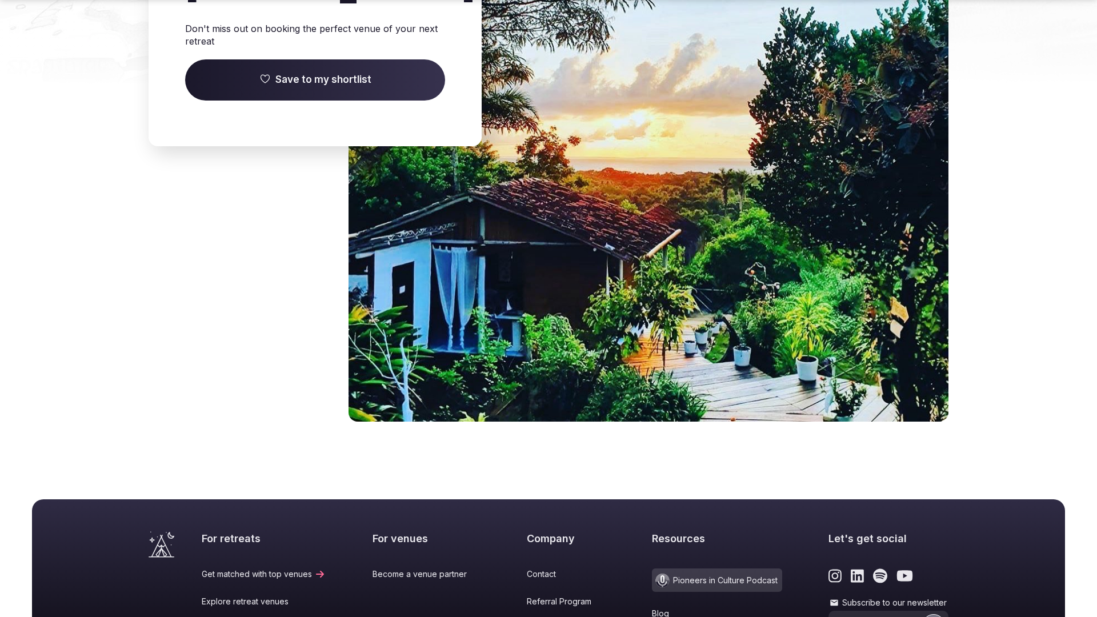
scroll to position [1849, 0]
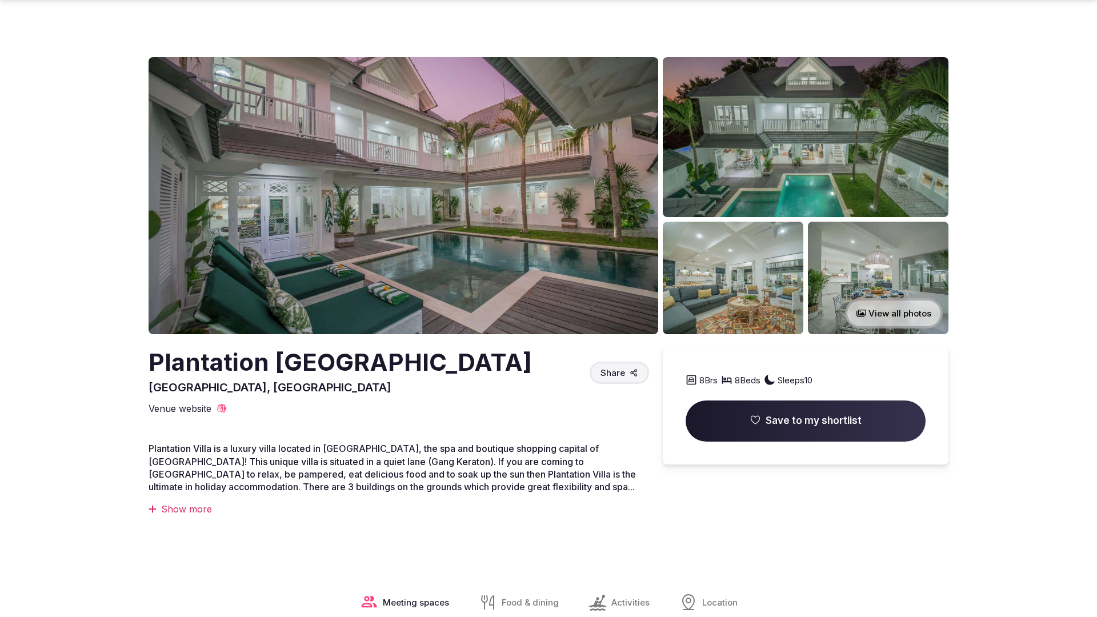
scroll to position [1152, 0]
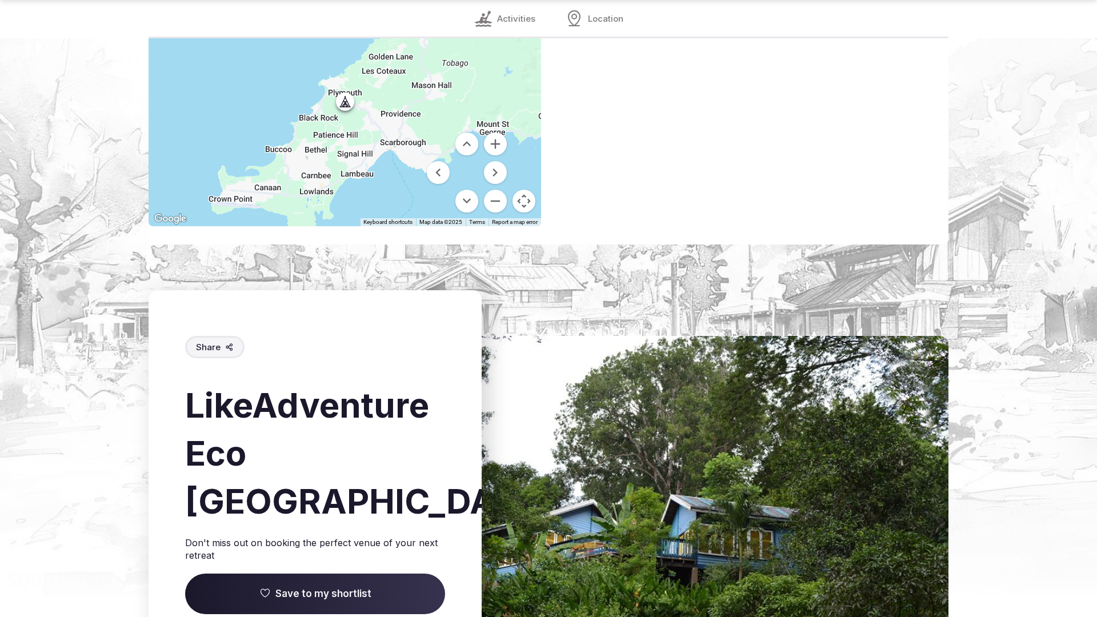
scroll to position [1619, 0]
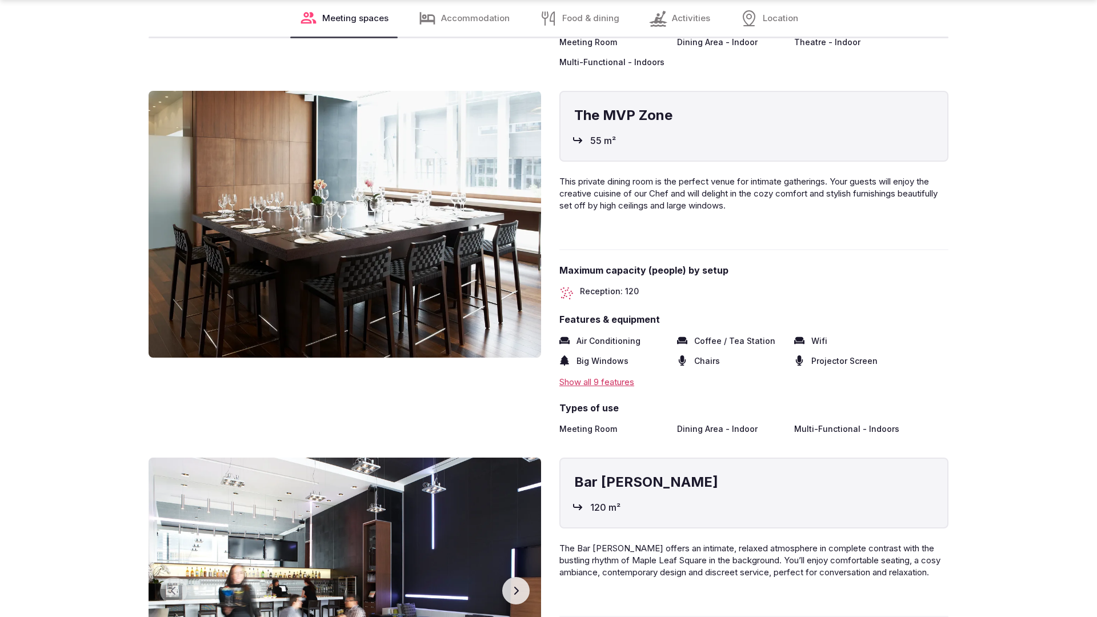
scroll to position [2299, 0]
